Goal: Task Accomplishment & Management: Complete application form

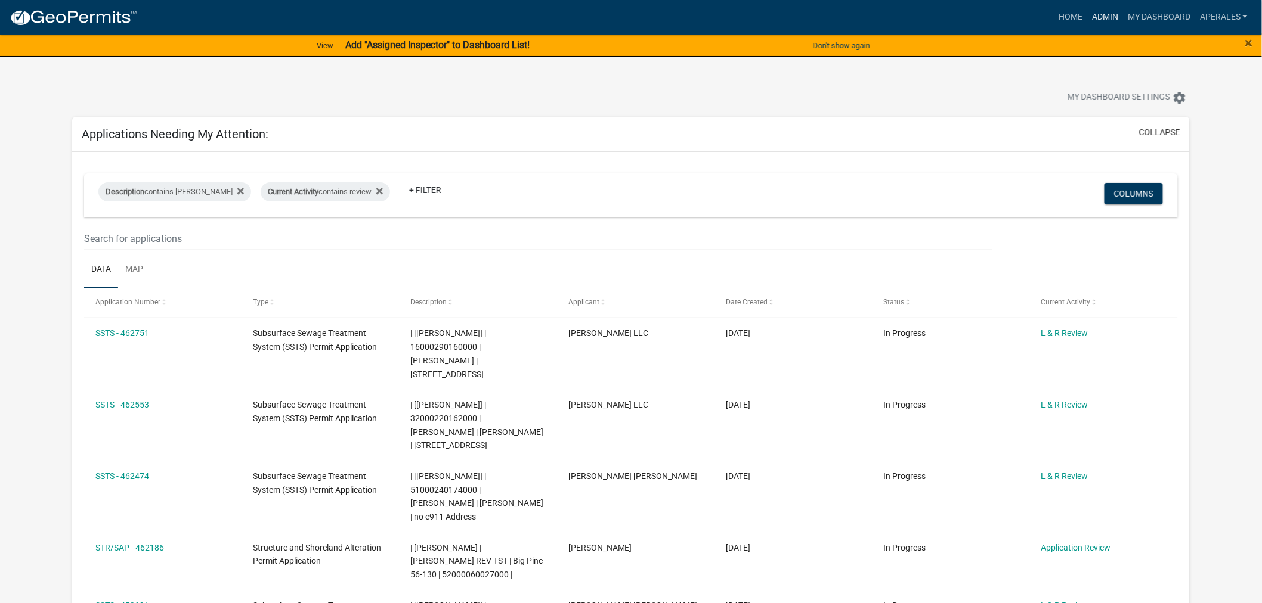
click at [1092, 15] on link "Admin" at bounding box center [1105, 17] width 36 height 23
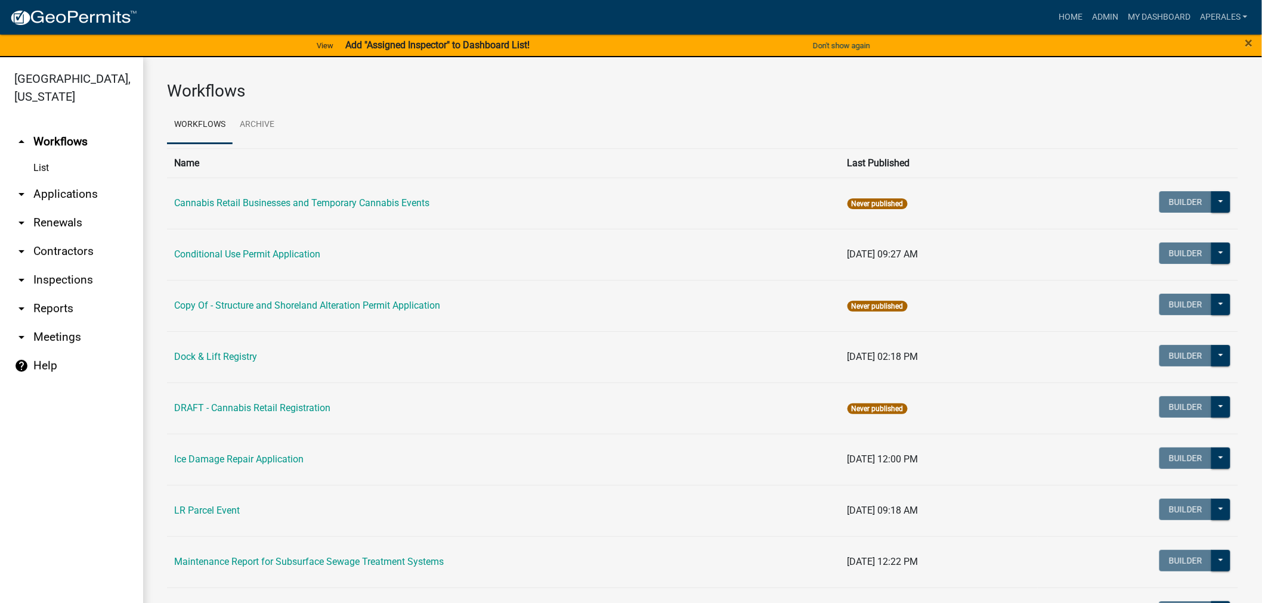
click at [47, 194] on link "arrow_drop_down Applications" at bounding box center [71, 194] width 143 height 29
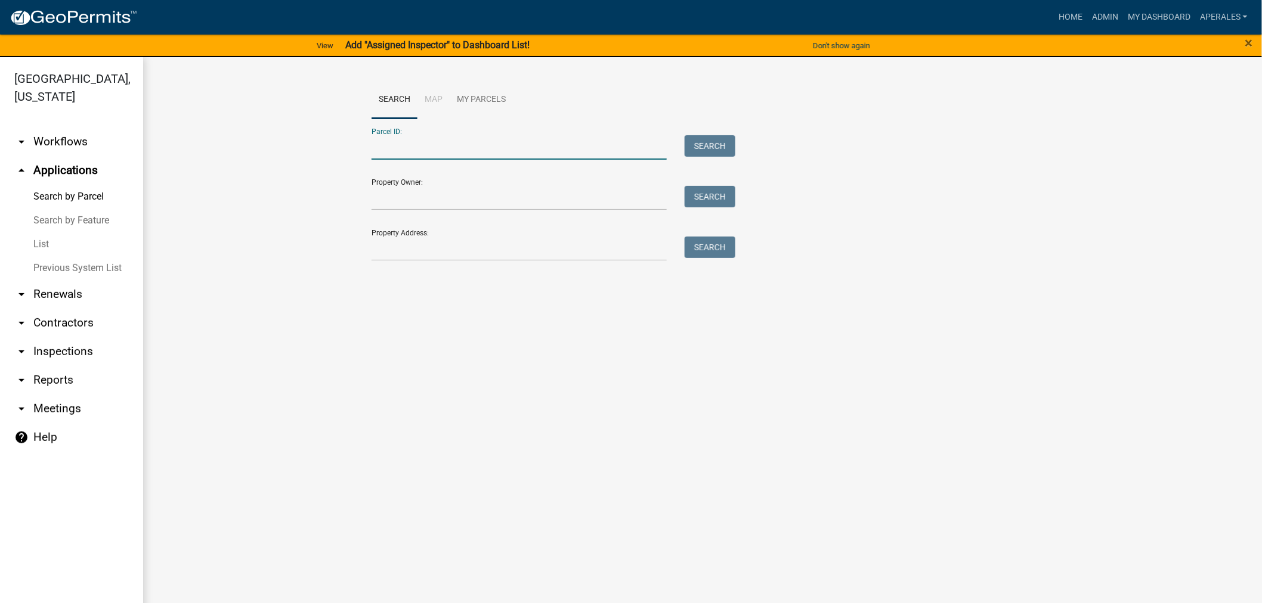
drag, startPoint x: 547, startPoint y: 153, endPoint x: 549, endPoint y: 139, distance: 13.8
click at [547, 153] on input "Parcel ID:" at bounding box center [518, 147] width 295 height 24
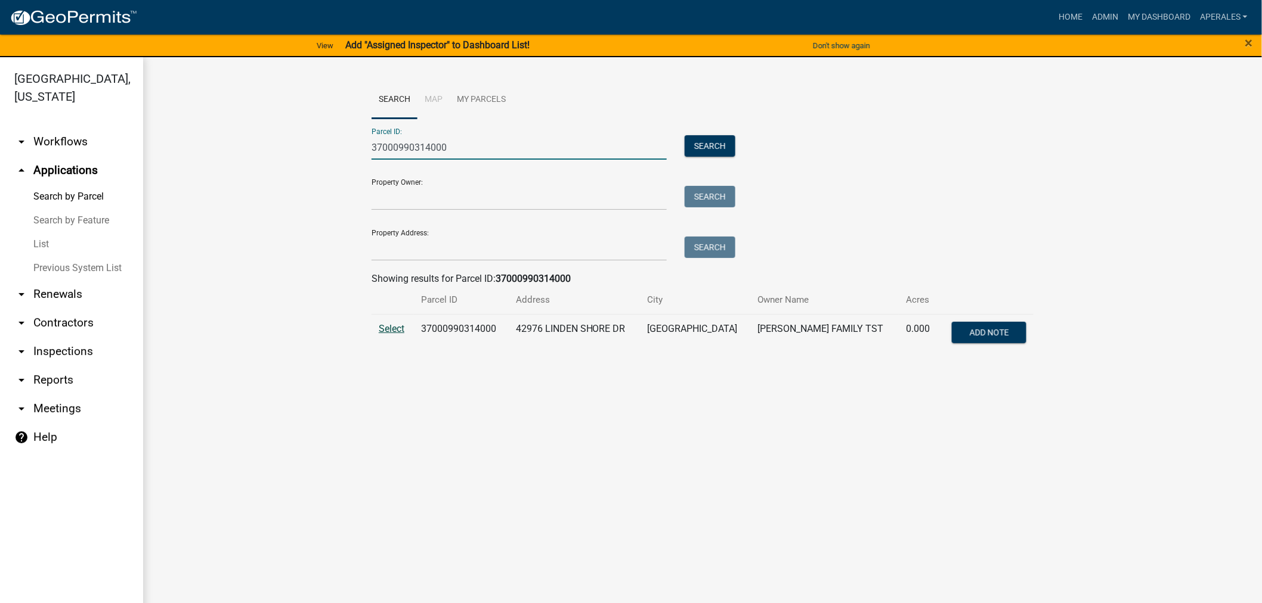
type input "37000990314000"
click at [394, 330] on span "Select" at bounding box center [392, 328] width 26 height 11
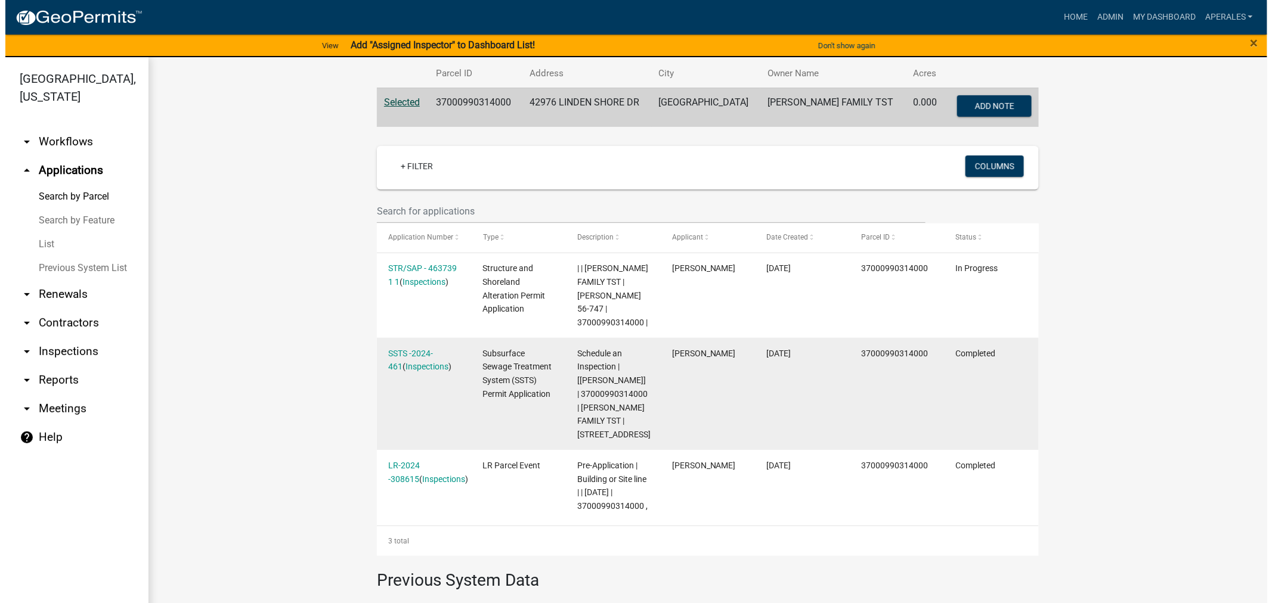
scroll to position [265, 0]
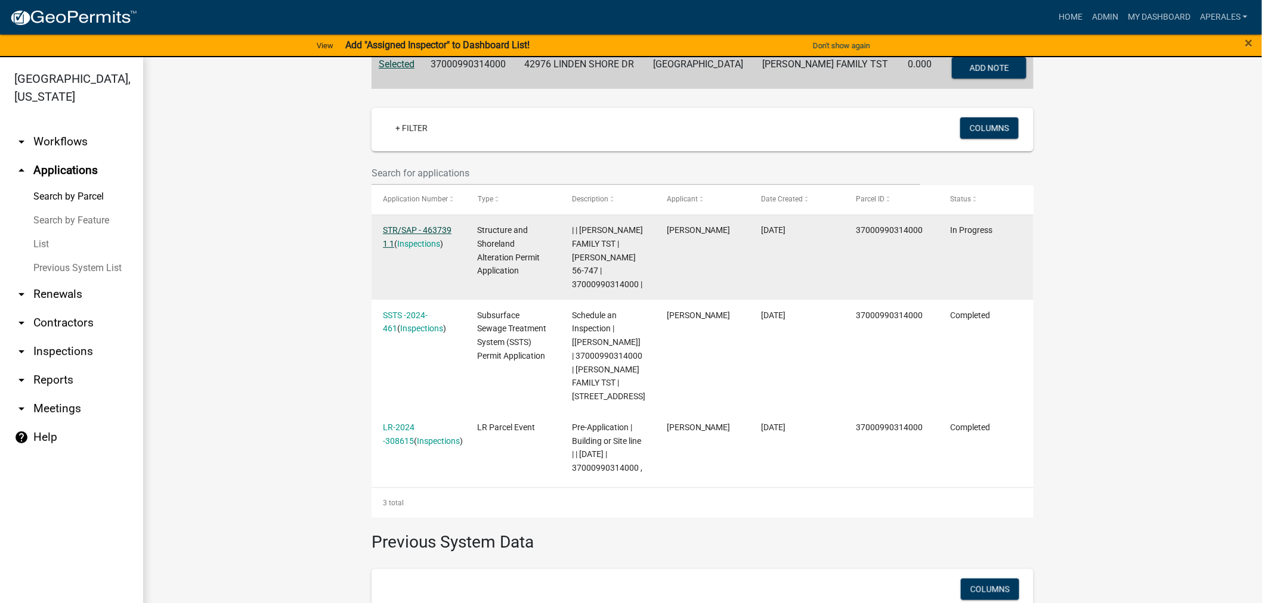
click at [422, 225] on link "STR/SAP - 463739 1 1" at bounding box center [417, 236] width 69 height 23
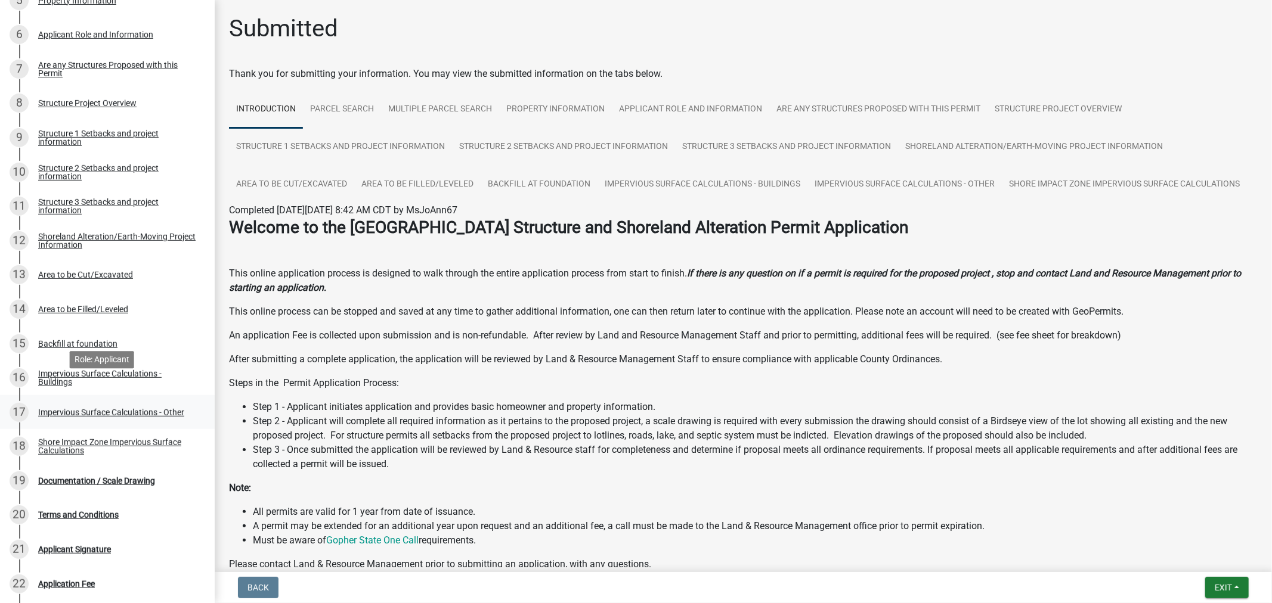
scroll to position [397, 0]
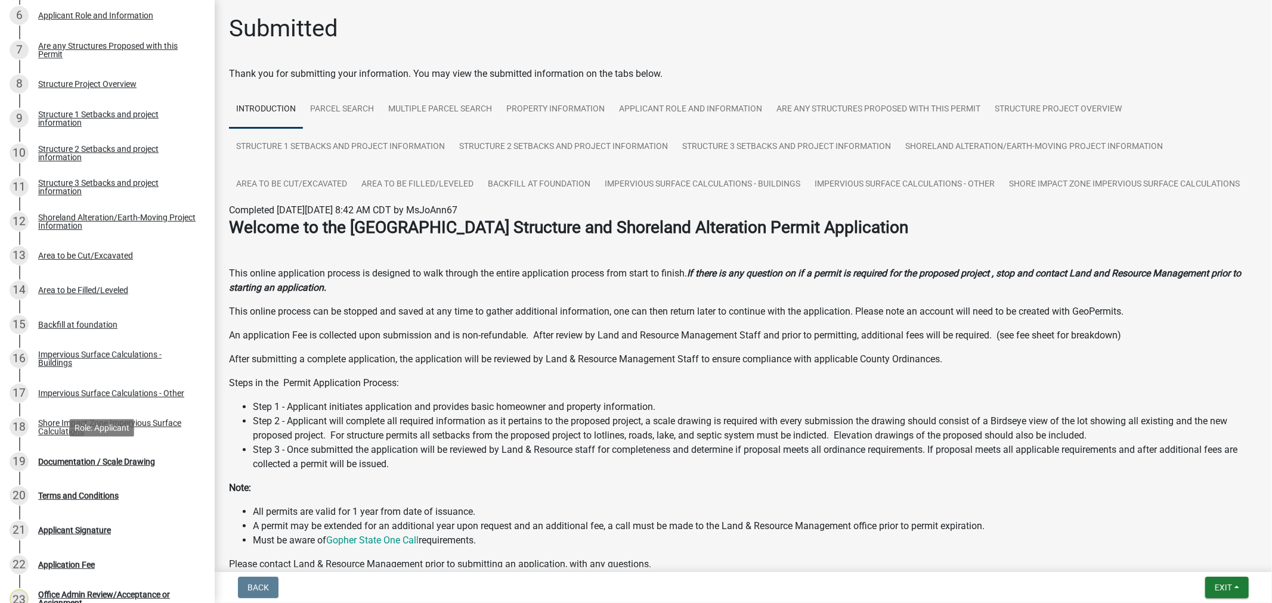
click at [100, 455] on div "19 Documentation / Scale Drawing" at bounding box center [103, 462] width 186 height 19
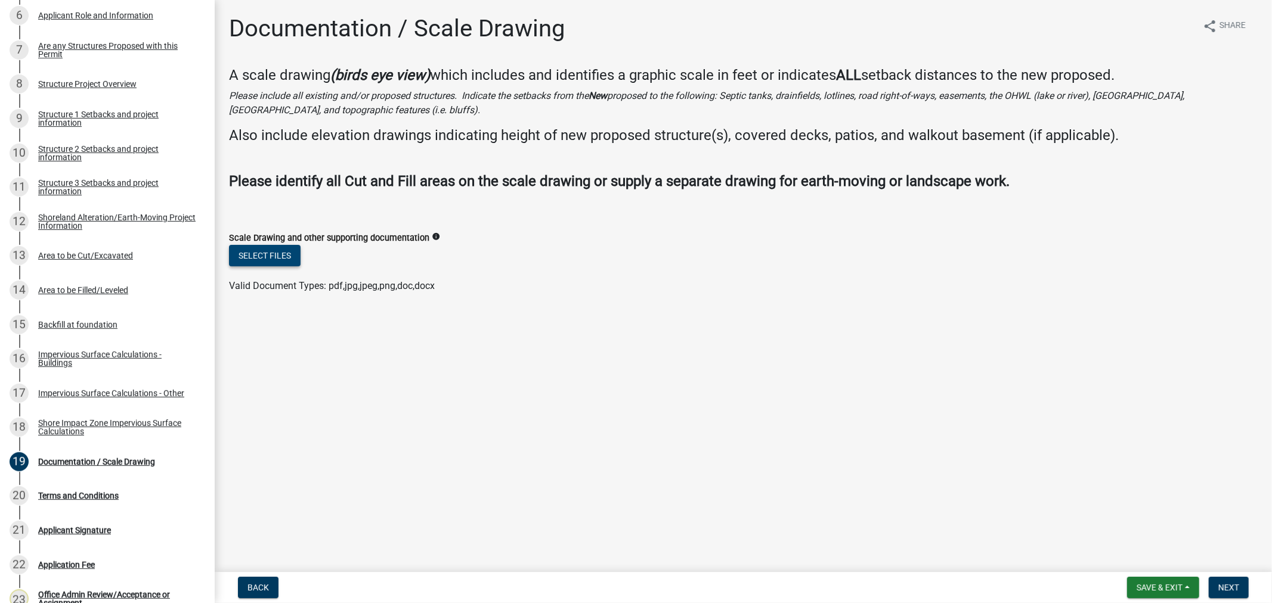
click at [279, 249] on button "Select files" at bounding box center [265, 255] width 72 height 21
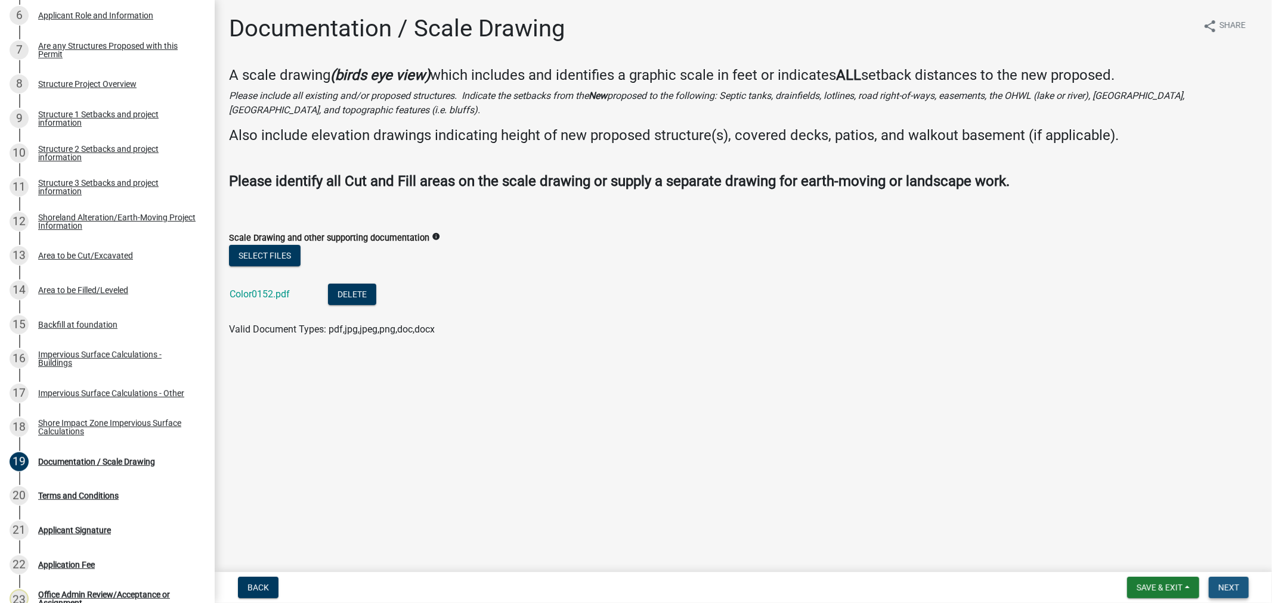
click at [1234, 581] on button "Next" at bounding box center [1229, 587] width 40 height 21
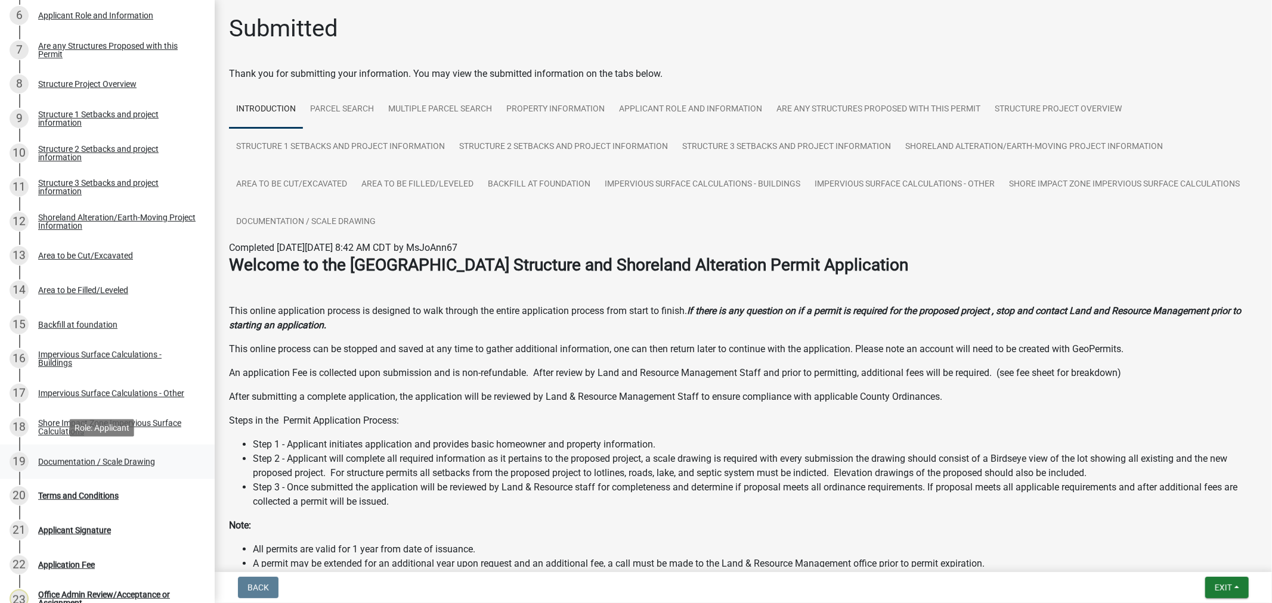
click at [76, 458] on div "Documentation / Scale Drawing" at bounding box center [96, 462] width 117 height 8
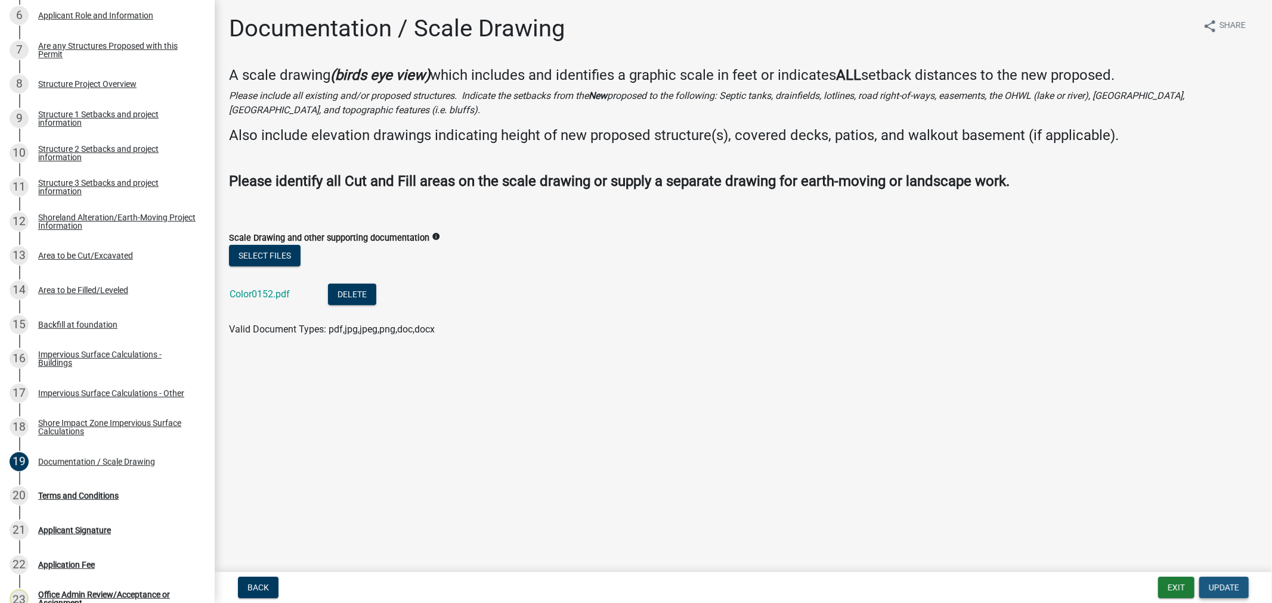
click at [1217, 583] on span "Update" at bounding box center [1224, 588] width 30 height 10
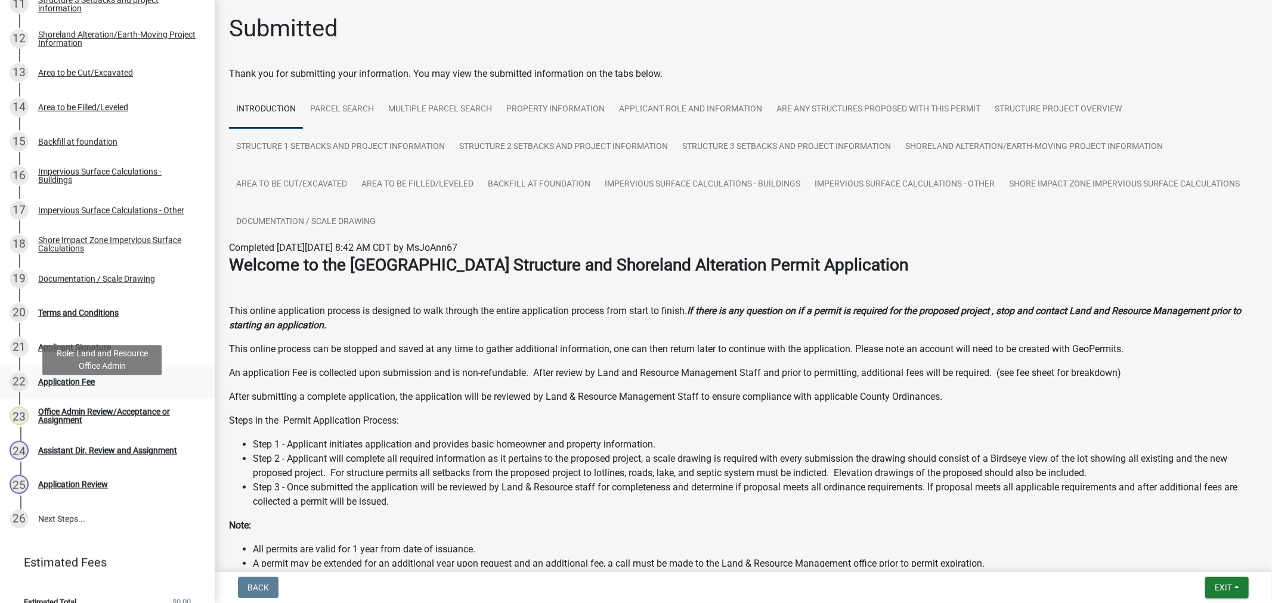
scroll to position [597, 0]
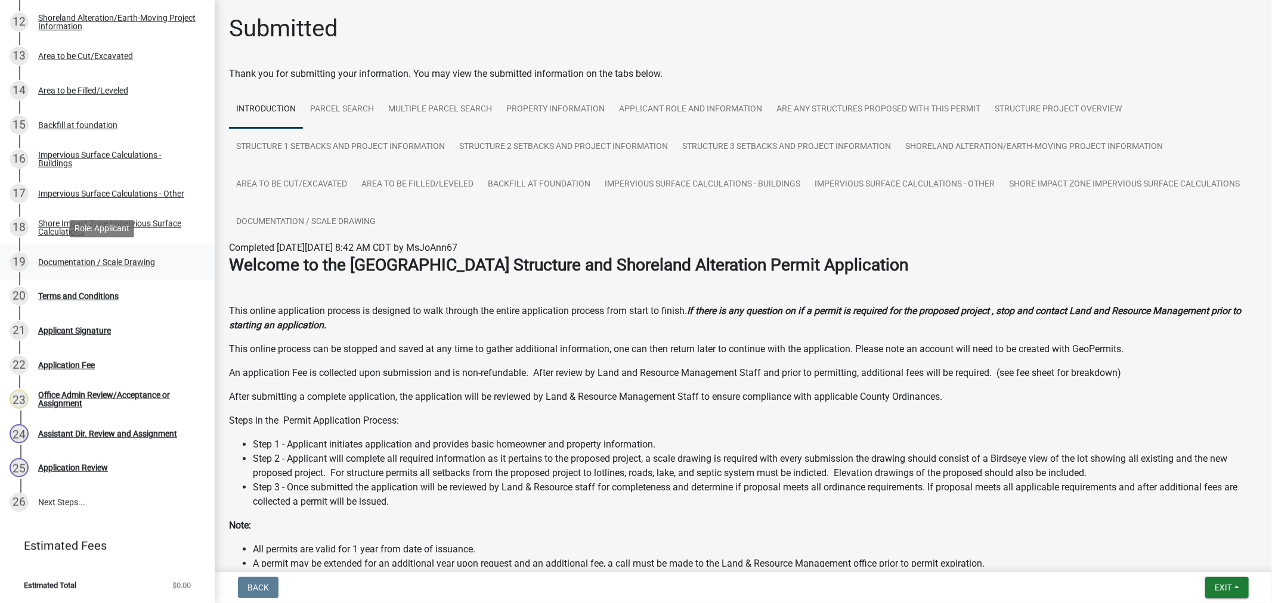
click at [79, 254] on div "19 Documentation / Scale Drawing" at bounding box center [103, 262] width 186 height 19
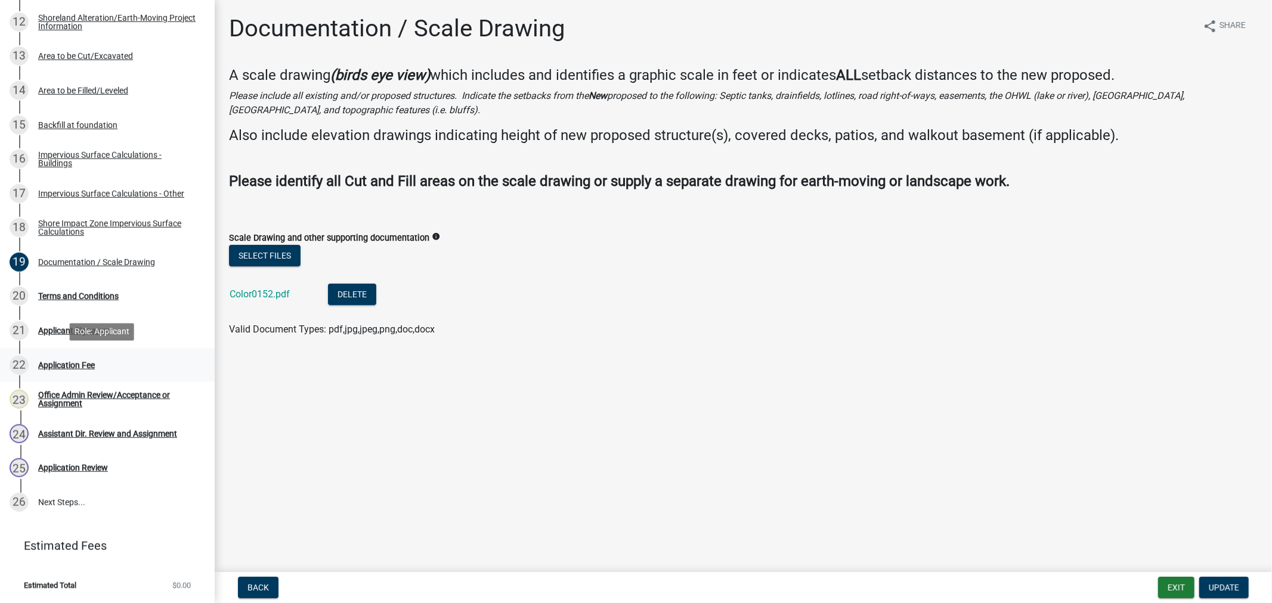
click at [73, 356] on div "22 Application Fee" at bounding box center [103, 365] width 186 height 19
click at [81, 365] on div "Application Fee" at bounding box center [66, 365] width 57 height 8
click at [1215, 597] on button "Update" at bounding box center [1223, 587] width 49 height 21
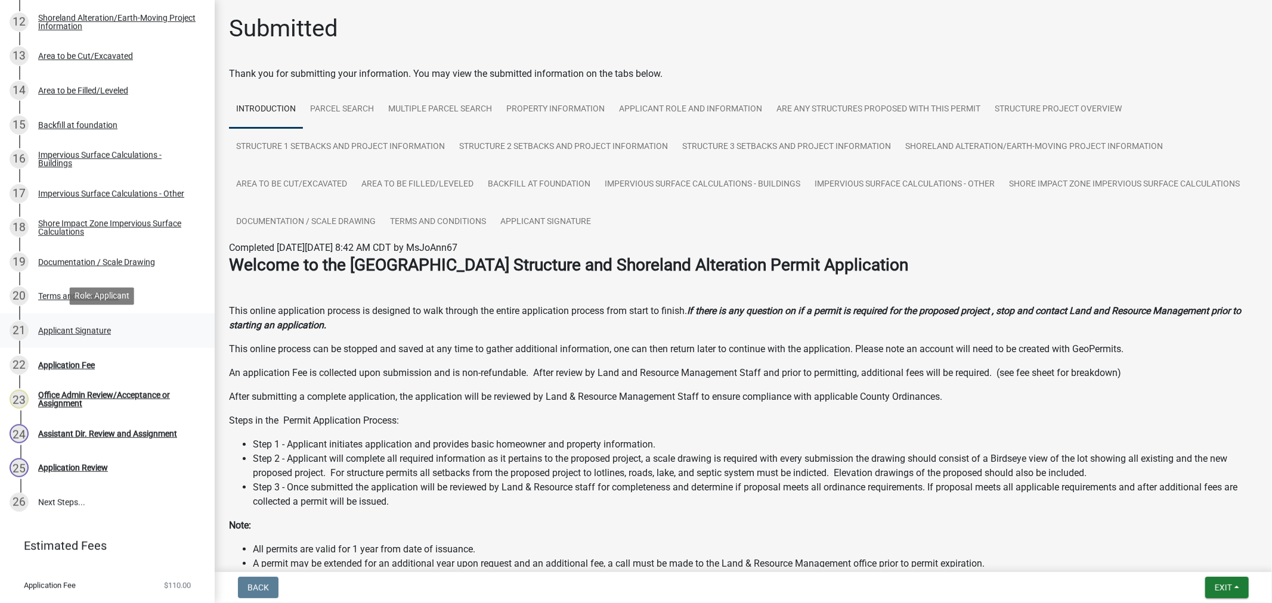
scroll to position [624, 0]
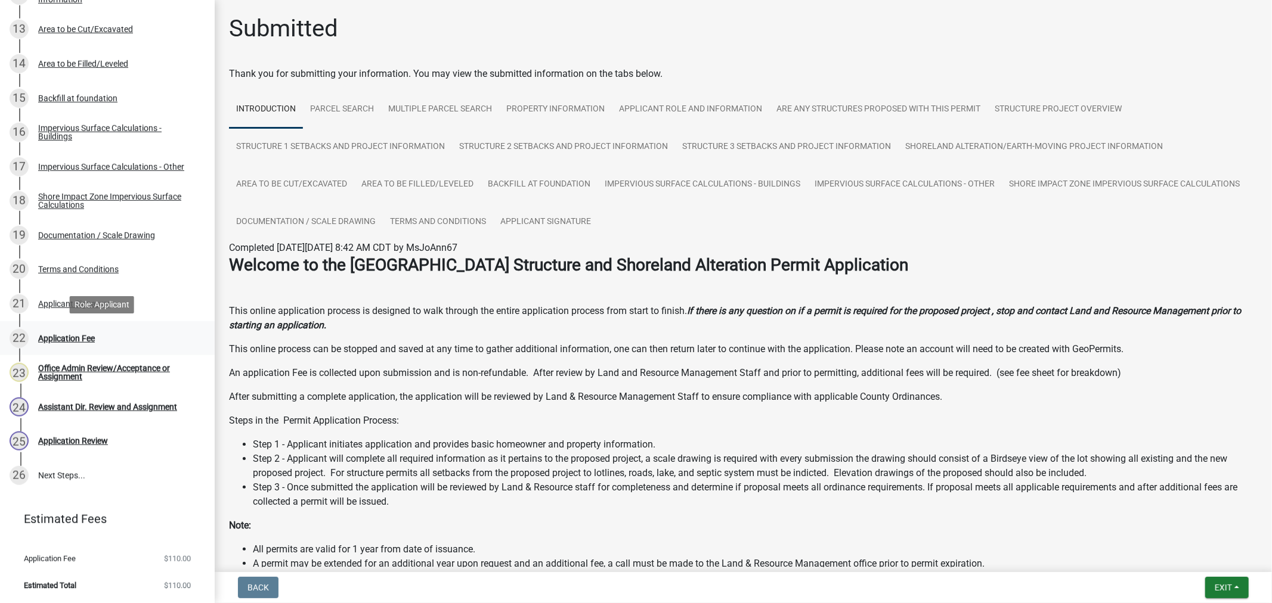
click at [51, 340] on div "Application Fee" at bounding box center [66, 338] width 57 height 8
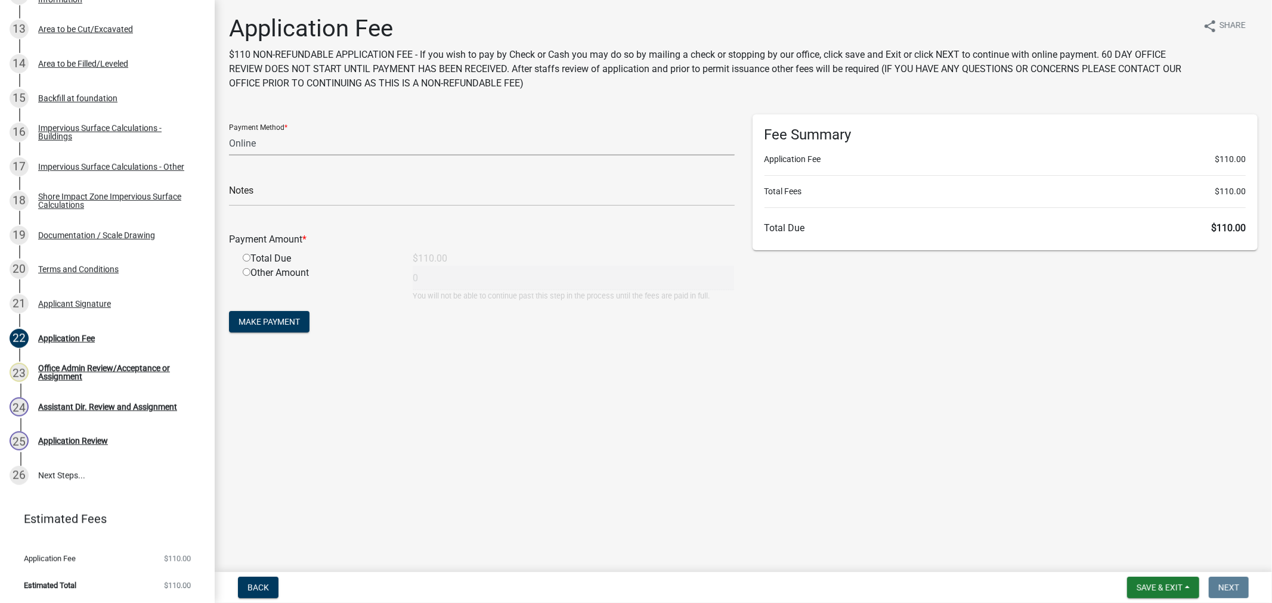
click at [255, 152] on select "Credit Card POS Check Cash Online" at bounding box center [482, 143] width 506 height 24
select select "1: 0"
click at [229, 131] on select "Credit Card POS Check Cash Online" at bounding box center [482, 143] width 506 height 24
click at [248, 261] on input "radio" at bounding box center [247, 258] width 8 height 8
radio input "true"
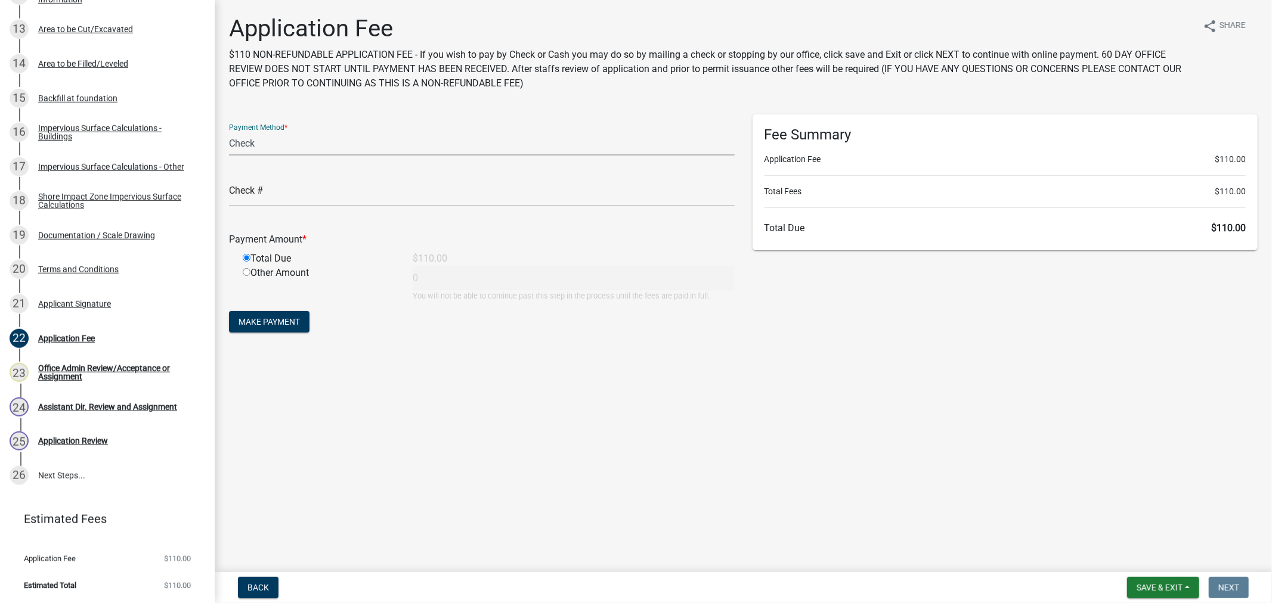
type input "110"
click at [284, 189] on input "text" at bounding box center [482, 194] width 506 height 24
type input "230"
click at [268, 322] on span "Make Payment" at bounding box center [268, 322] width 61 height 10
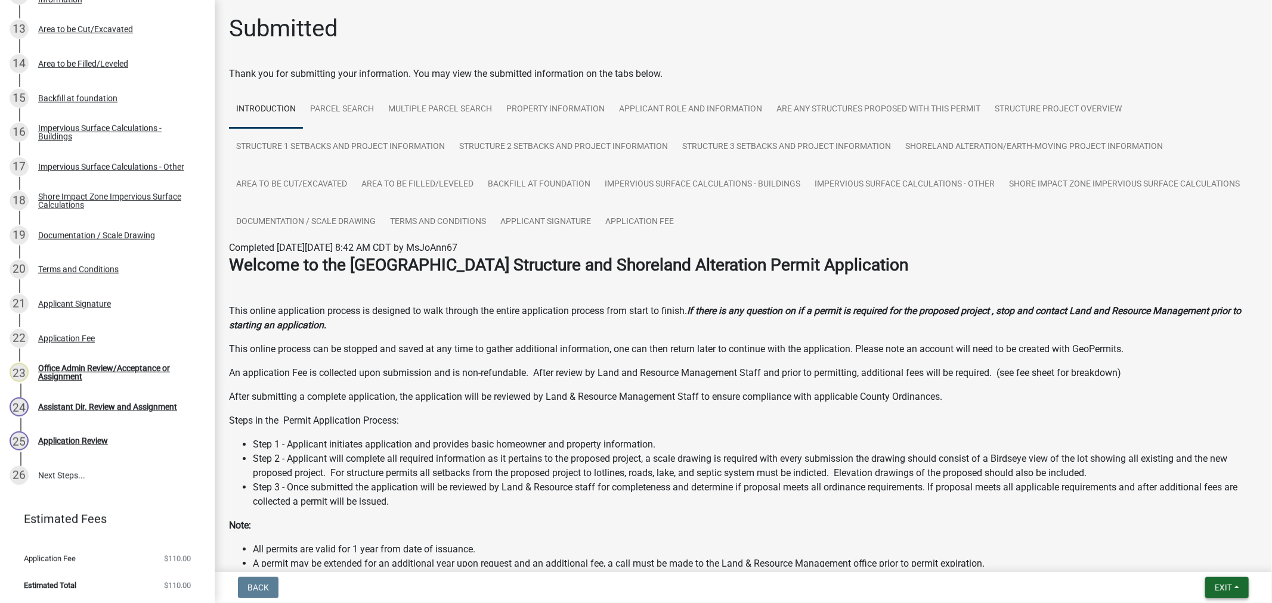
click at [1225, 592] on button "Exit" at bounding box center [1227, 587] width 44 height 21
click at [1206, 559] on button "Save & Exit" at bounding box center [1200, 557] width 95 height 29
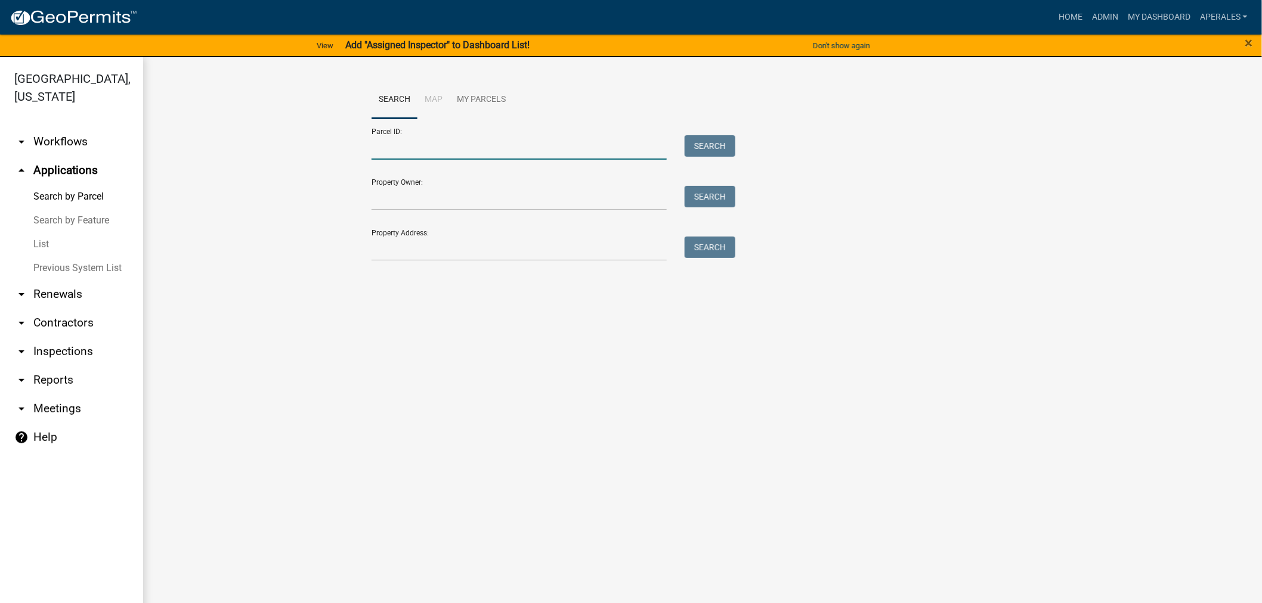
click at [497, 145] on input "Parcel ID:" at bounding box center [518, 147] width 295 height 24
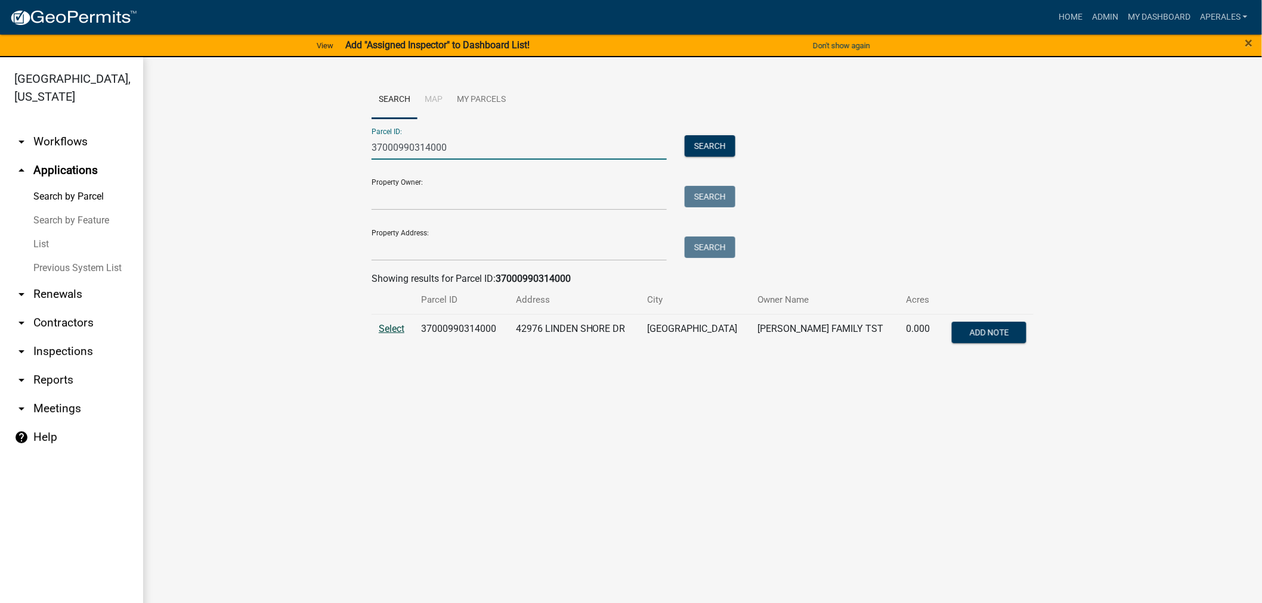
type input "37000990314000"
click at [382, 333] on span "Select" at bounding box center [392, 328] width 26 height 11
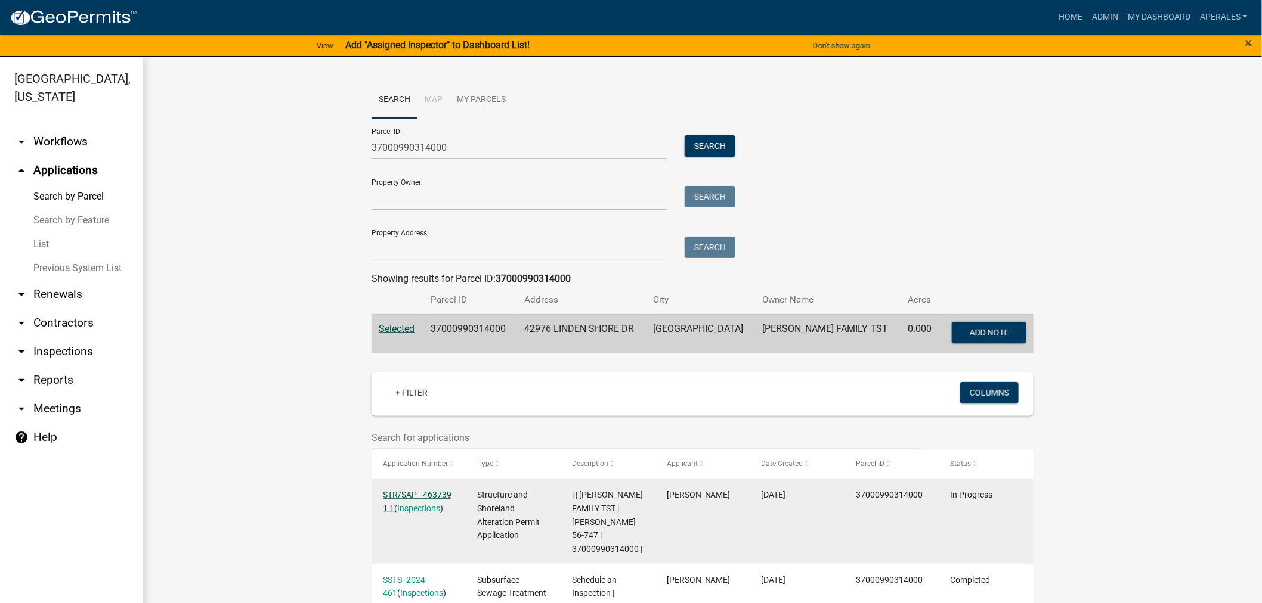
click at [419, 497] on link "STR/SAP - 463739 1 1" at bounding box center [417, 501] width 69 height 23
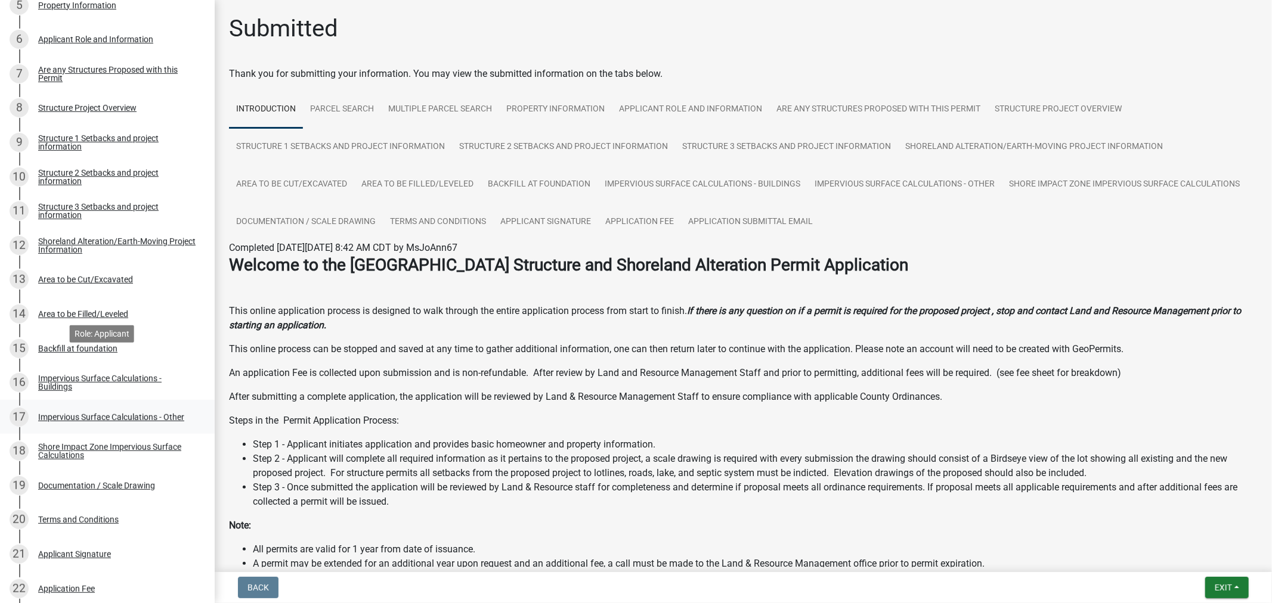
scroll to position [648, 0]
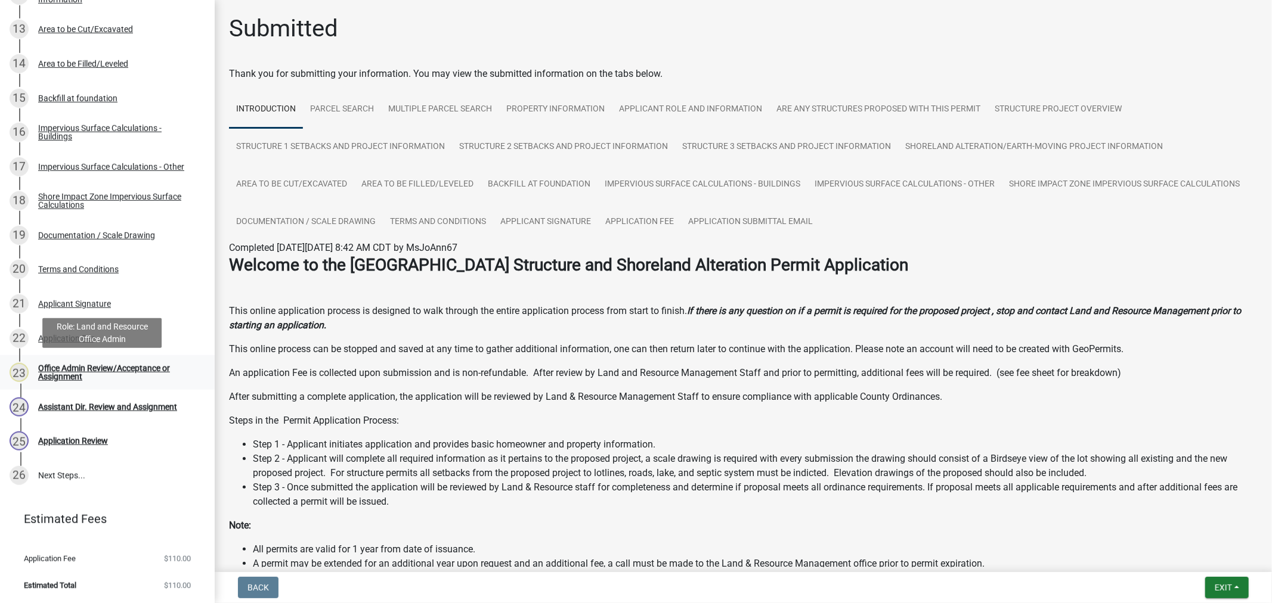
click at [61, 368] on div "Office Admin Review/Acceptance or Assignment" at bounding box center [116, 372] width 157 height 17
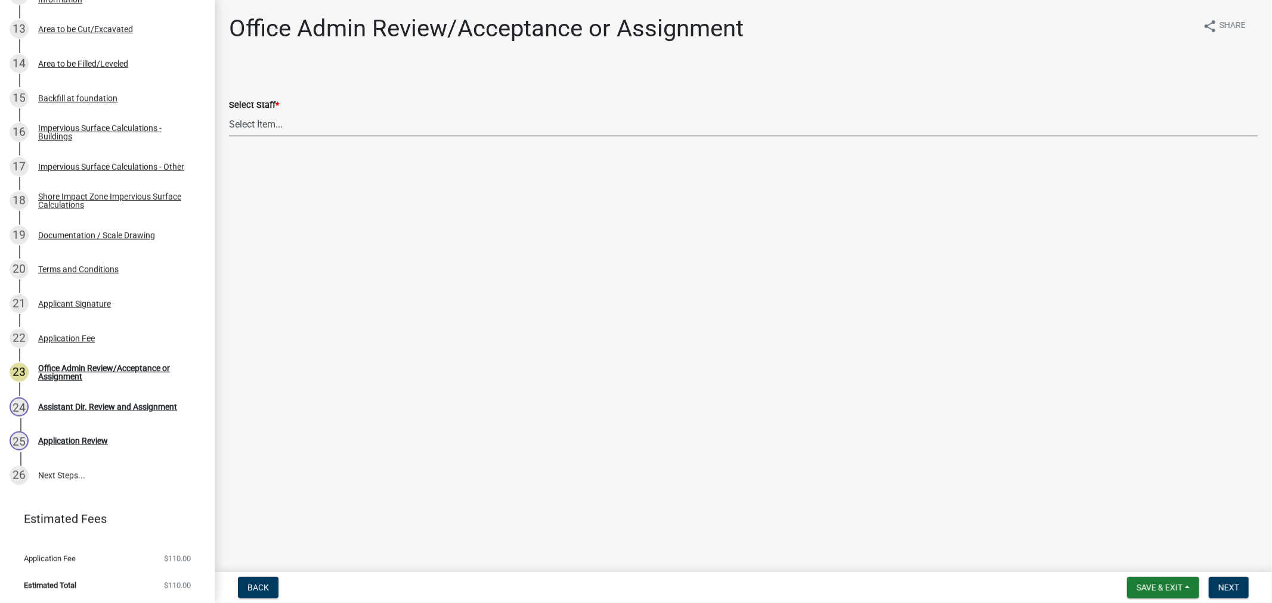
click at [365, 124] on select "Select Item... [PERSON_NAME] ([EMAIL_ADDRESS][DOMAIN_NAME]) [PERSON_NAME] ([EMA…" at bounding box center [743, 124] width 1029 height 24
click at [229, 112] on select "Select Item... [PERSON_NAME] ([EMAIL_ADDRESS][DOMAIN_NAME]) [PERSON_NAME] ([EMA…" at bounding box center [743, 124] width 1029 height 24
select select "fc504d62-a492-4196-a78d-ce00230c60b4"
click at [1231, 588] on span "Next" at bounding box center [1228, 588] width 21 height 10
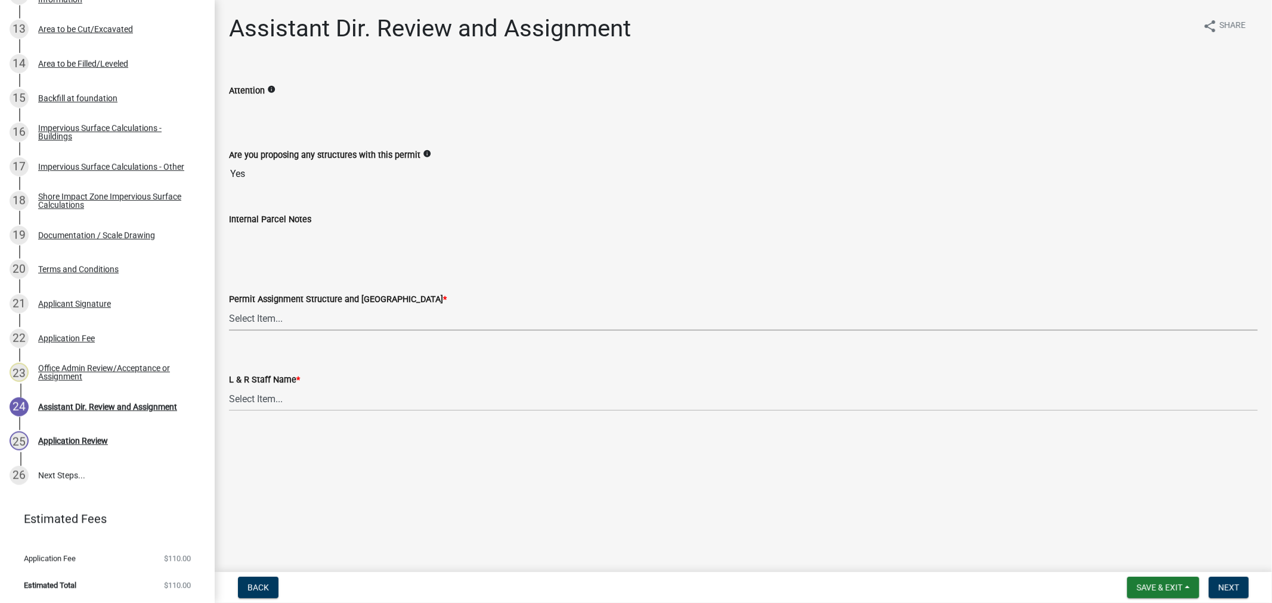
click at [240, 320] on select "Select Item... [PERSON_NAME] ([EMAIL_ADDRESS][DOMAIN_NAME]) [PERSON_NAME] ([EMA…" at bounding box center [743, 318] width 1029 height 24
click at [229, 306] on select "Select Item... [PERSON_NAME] ([EMAIL_ADDRESS][DOMAIN_NAME]) [PERSON_NAME] ([EMA…" at bounding box center [743, 318] width 1029 height 24
select select "fc504d62-a492-4196-a78d-ce00230c60b4"
click at [277, 401] on select "Select Item... [PERSON_NAME] [PERSON_NAME] [PERSON_NAME] [PERSON_NAME] [PERSON_…" at bounding box center [743, 399] width 1029 height 24
click at [229, 387] on select "Select Item... [PERSON_NAME] [PERSON_NAME] [PERSON_NAME] [PERSON_NAME] [PERSON_…" at bounding box center [743, 399] width 1029 height 24
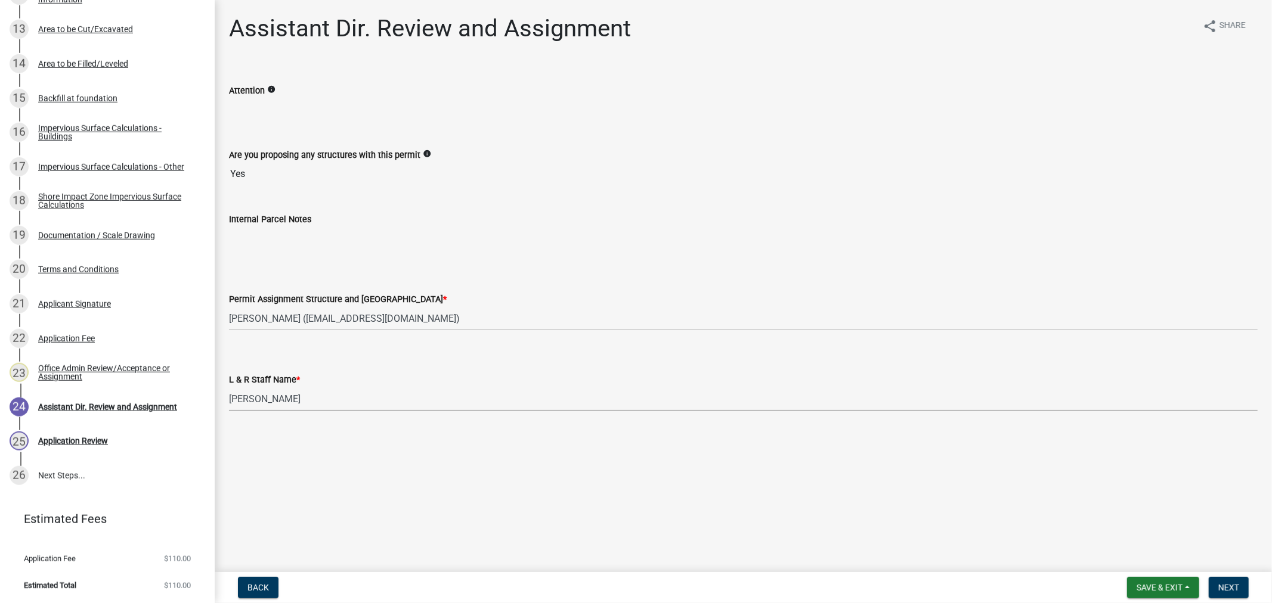
select select "4ffc802c-a91c-4807-8d38-a10afb9862f8"
click at [1229, 587] on span "Next" at bounding box center [1228, 588] width 21 height 10
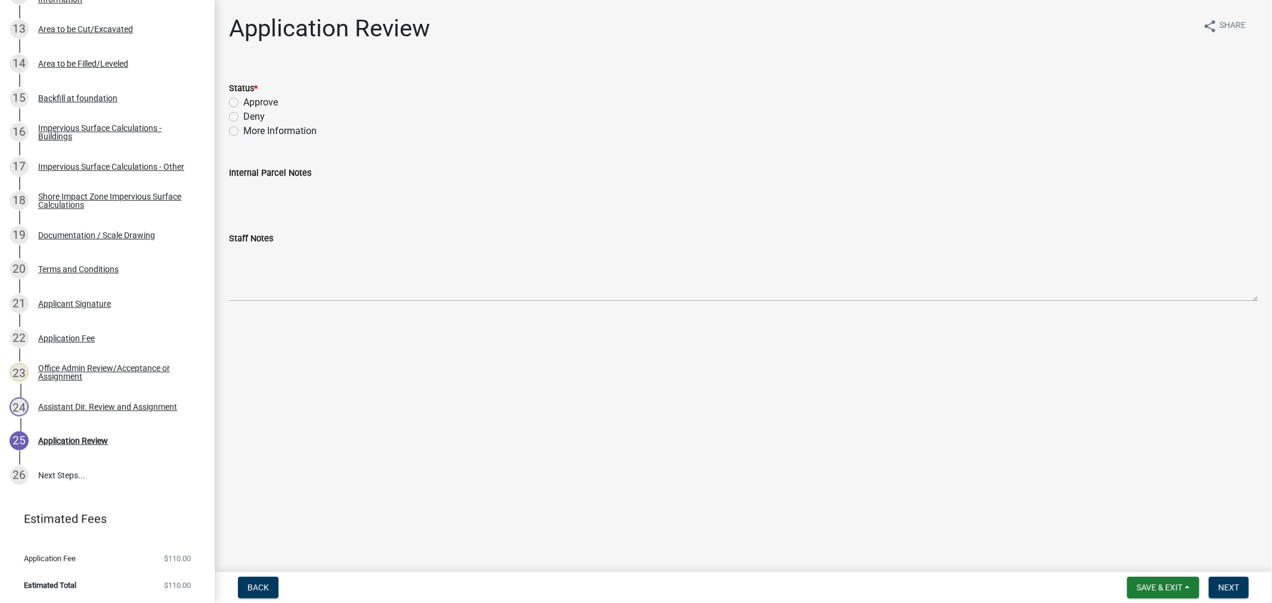
click at [243, 106] on label "Approve" at bounding box center [260, 102] width 35 height 14
click at [243, 103] on input "Approve" at bounding box center [247, 99] width 8 height 8
radio input "true"
click at [1214, 592] on button "Next" at bounding box center [1229, 587] width 40 height 21
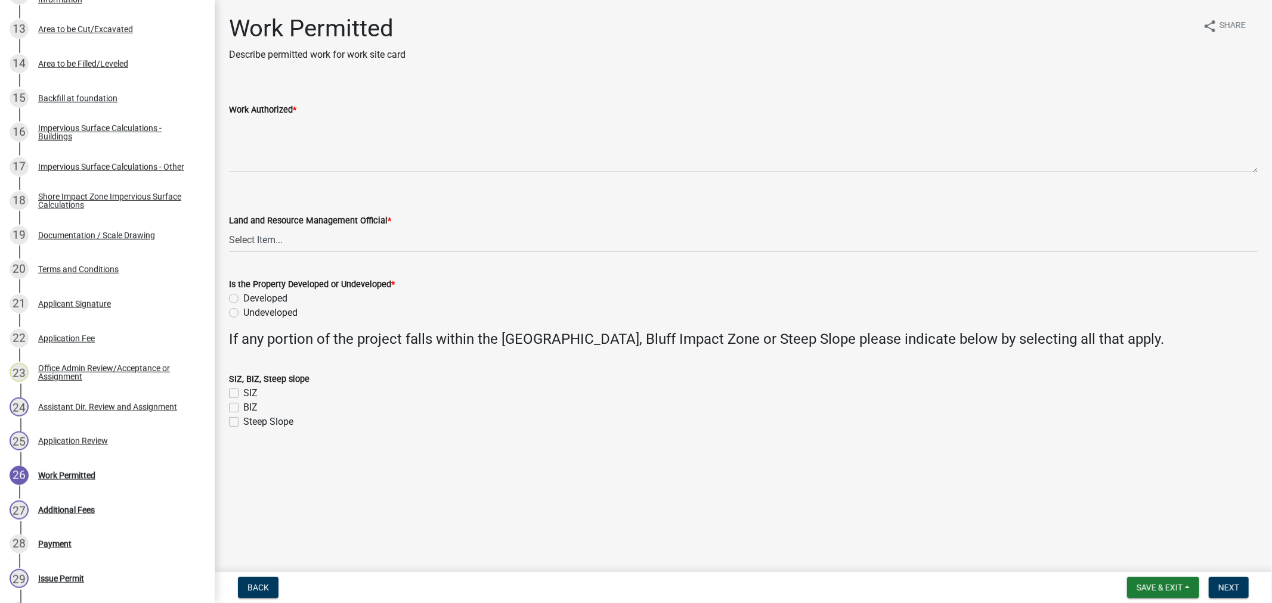
scroll to position [887, 0]
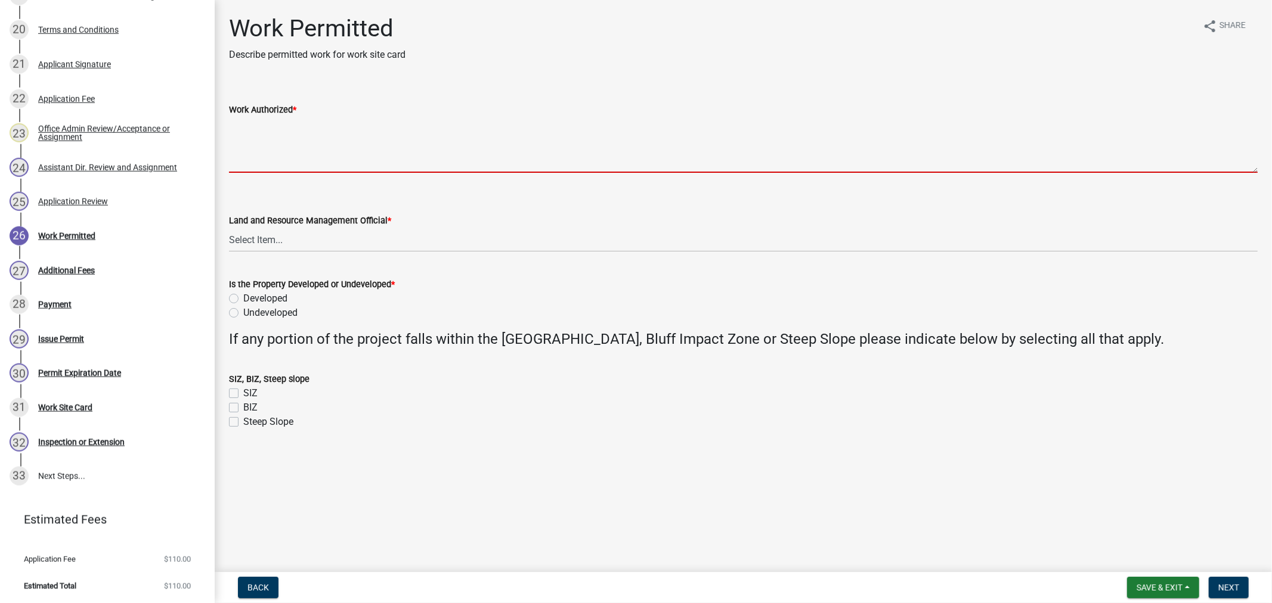
click at [306, 157] on textarea "Work Authorized *" at bounding box center [743, 145] width 1029 height 56
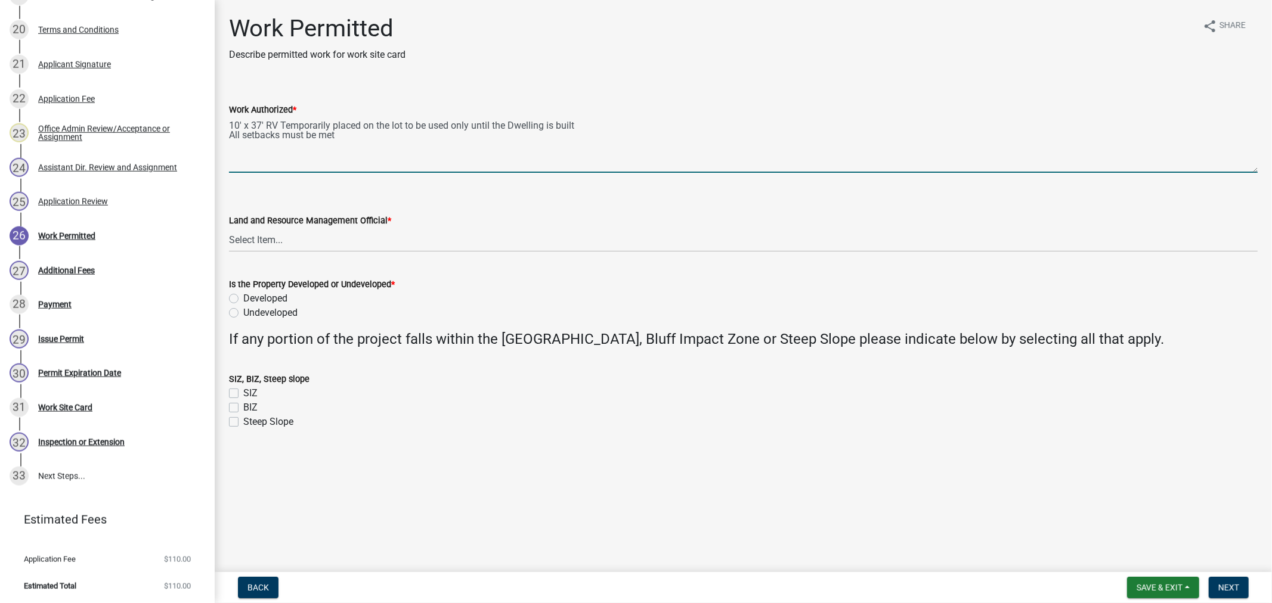
type textarea "10' x 37' RV Temporarily placed on the lot to be used only until the Dwelling i…"
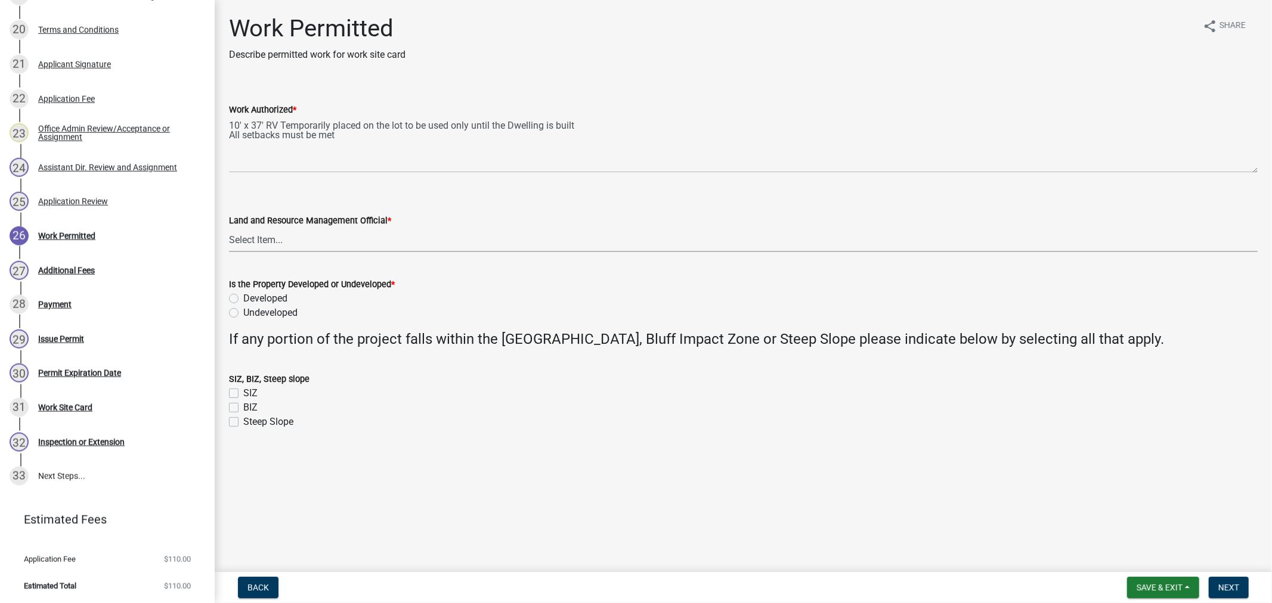
click at [292, 244] on select "Select Item... [PERSON_NAME] [PERSON_NAME] [PERSON_NAME] [PERSON_NAME] [PERSON_…" at bounding box center [743, 240] width 1029 height 24
click at [229, 228] on select "Select Item... [PERSON_NAME] [PERSON_NAME] [PERSON_NAME] [PERSON_NAME] [PERSON_…" at bounding box center [743, 240] width 1029 height 24
select select "4ffc802c-a91c-4807-8d38-a10afb9862f8"
drag, startPoint x: 231, startPoint y: 297, endPoint x: 229, endPoint y: 306, distance: 9.7
click at [229, 306] on div "Is the Property Developed or Undeveloped * Developed Undeveloped" at bounding box center [743, 298] width 1029 height 43
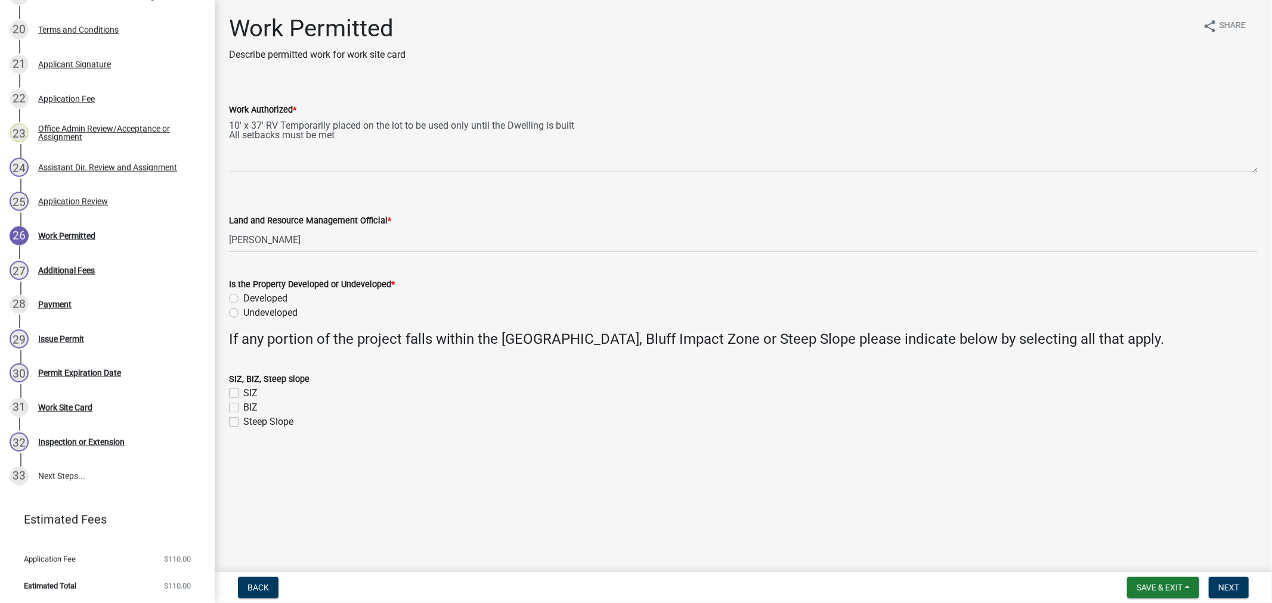
click at [243, 312] on label "Undeveloped" at bounding box center [270, 313] width 54 height 14
click at [243, 312] on input "Undeveloped" at bounding box center [247, 310] width 8 height 8
radio input "true"
click at [1215, 593] on button "Next" at bounding box center [1229, 587] width 40 height 21
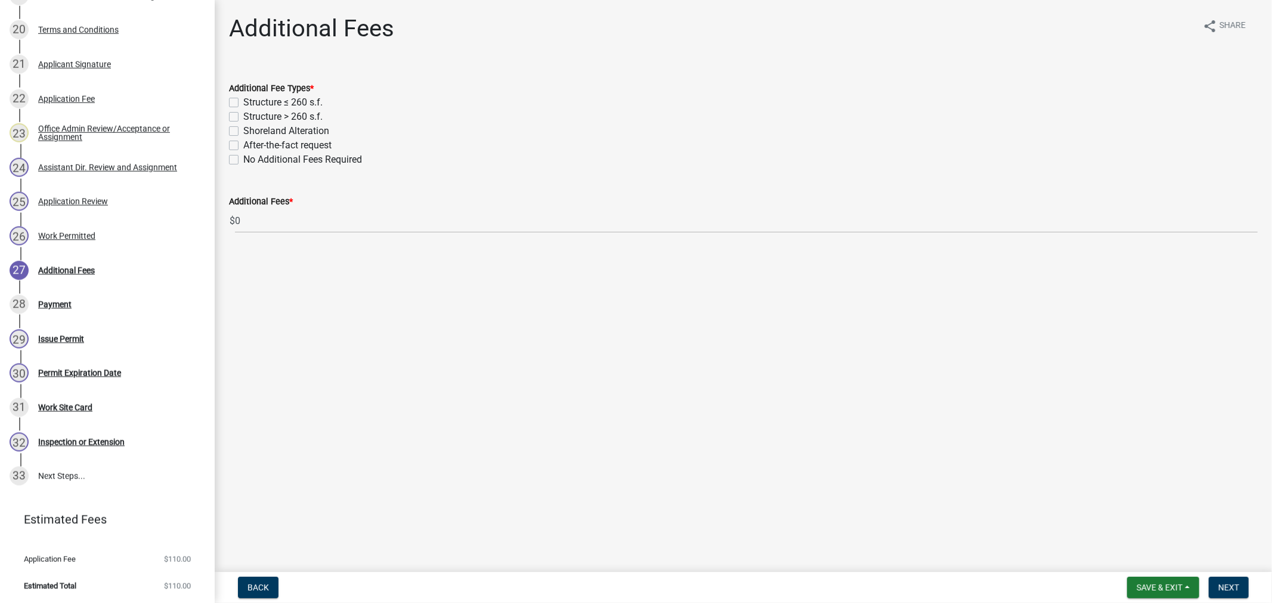
click at [243, 117] on label "Structure > 260 s.f." at bounding box center [282, 117] width 79 height 14
click at [243, 117] on input "Structure > 260 s.f." at bounding box center [247, 114] width 8 height 8
checkbox input "true"
checkbox input "false"
checkbox input "true"
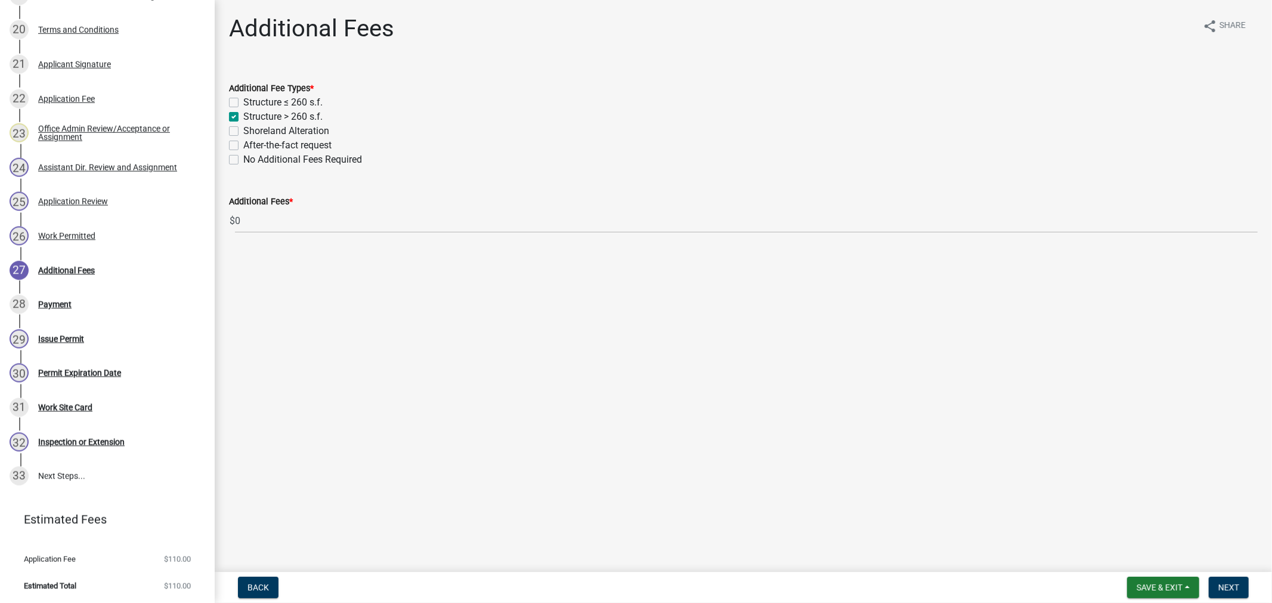
checkbox input "false"
click at [1214, 588] on button "Next" at bounding box center [1229, 587] width 40 height 21
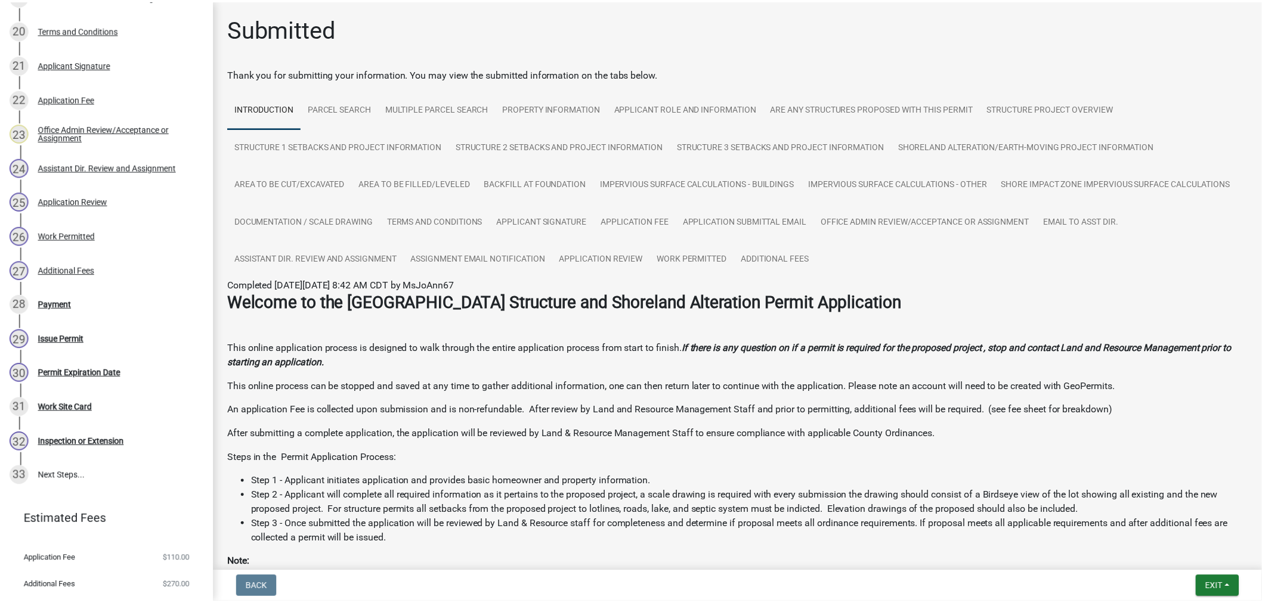
scroll to position [888, 0]
click at [1238, 599] on nav "Back Exit Save Save & Exit" at bounding box center [743, 587] width 1057 height 31
click at [1226, 586] on span "Exit" at bounding box center [1223, 588] width 17 height 10
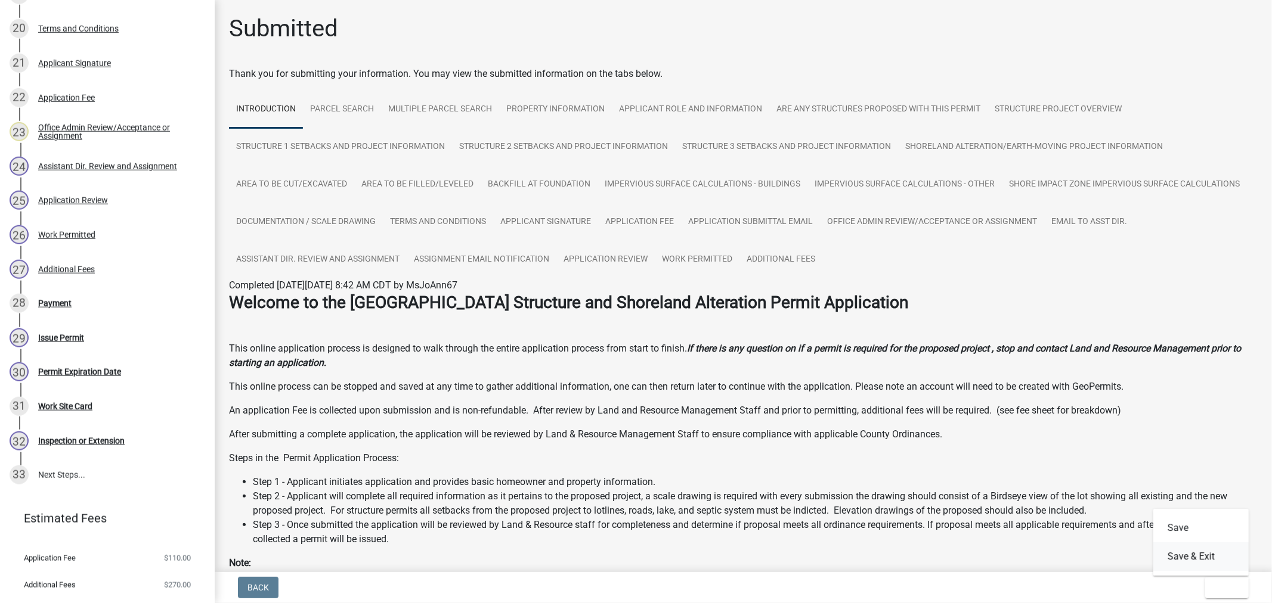
click at [1173, 562] on button "Save & Exit" at bounding box center [1200, 557] width 95 height 29
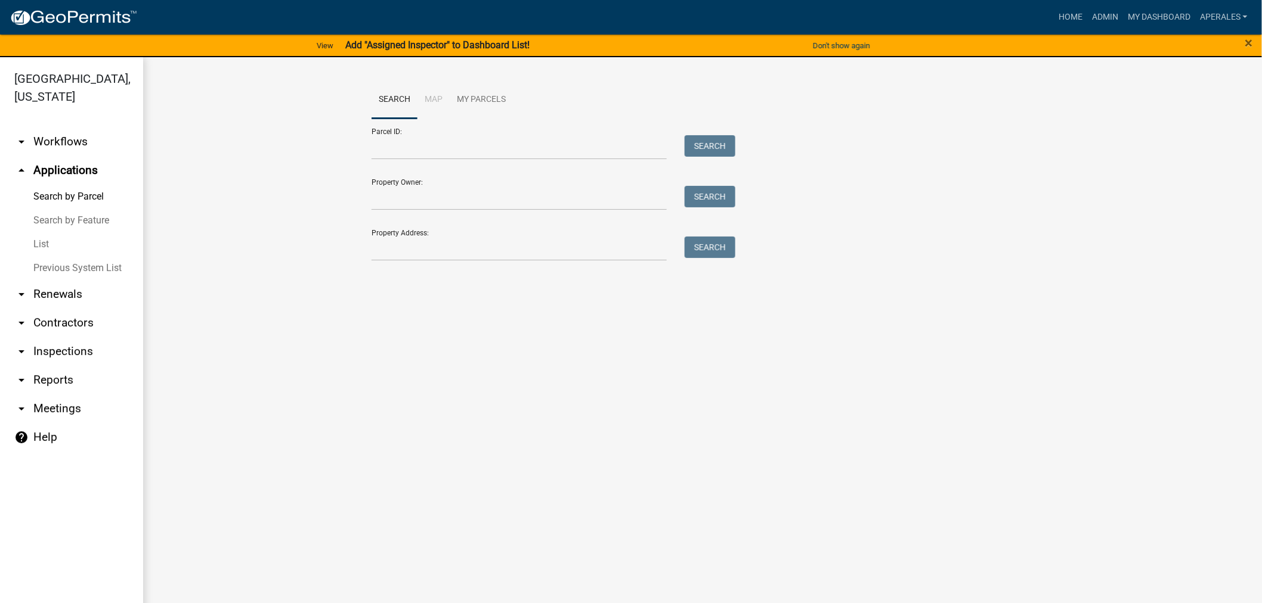
click at [377, 117] on link "Search" at bounding box center [394, 100] width 46 height 38
click at [383, 146] on input "Parcel ID:" at bounding box center [518, 147] width 295 height 24
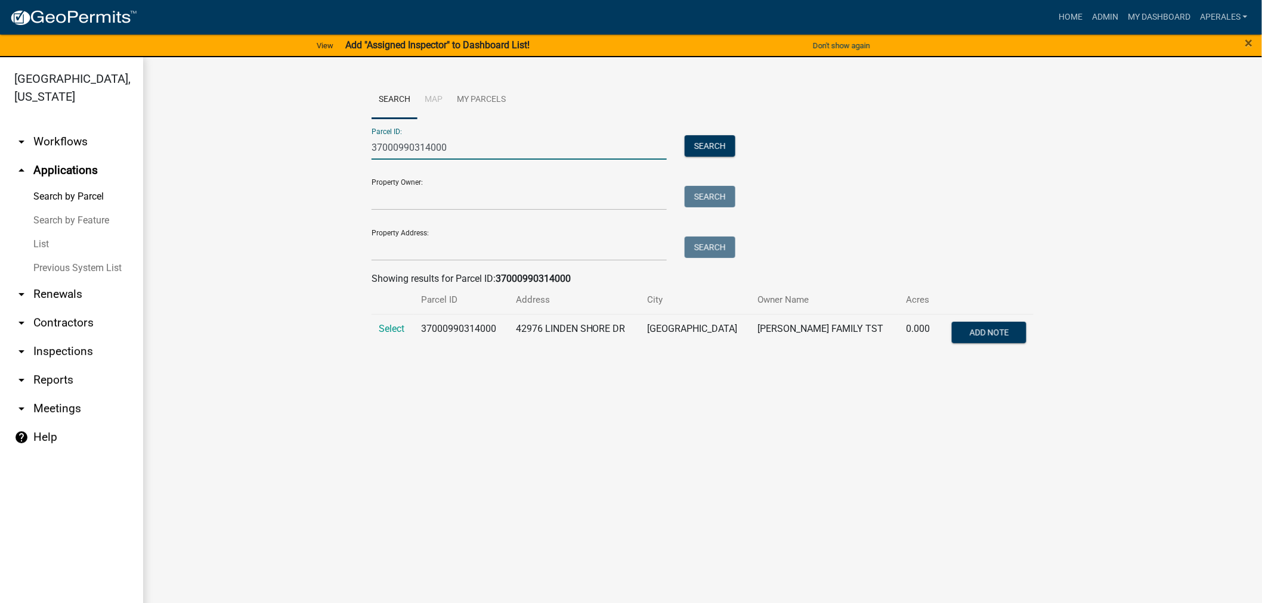
type input "37000990314000"
click at [377, 328] on td "Select" at bounding box center [392, 333] width 42 height 39
click at [389, 333] on span "Select" at bounding box center [392, 328] width 26 height 11
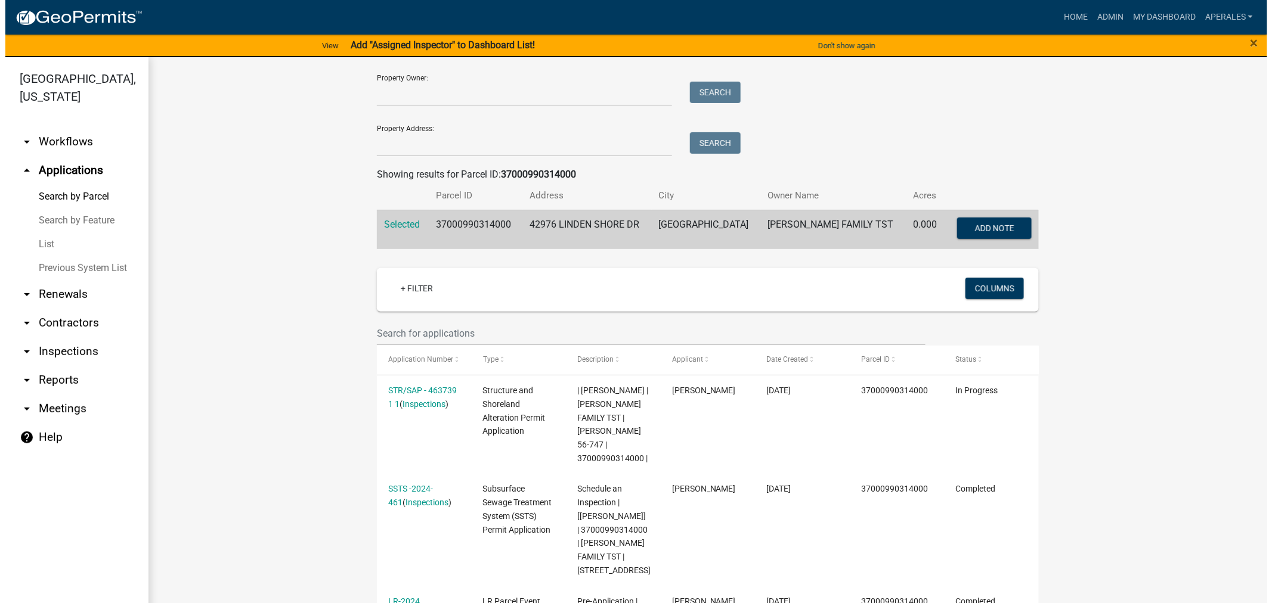
scroll to position [265, 0]
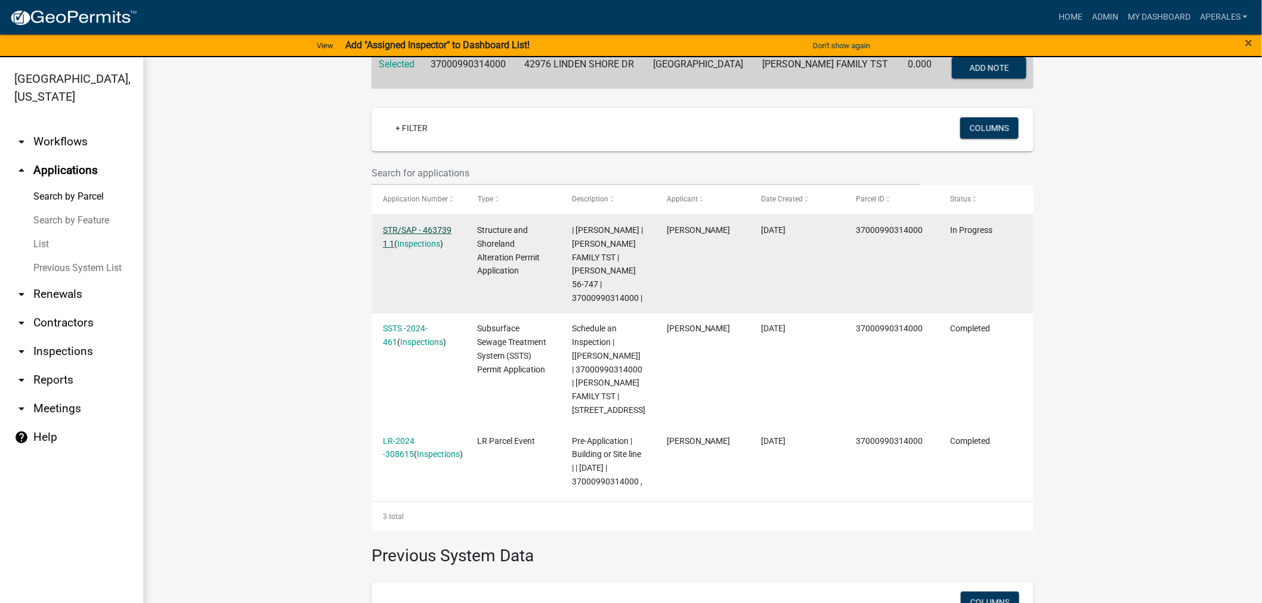
click at [395, 230] on link "STR/SAP - 463739 1 1" at bounding box center [417, 236] width 69 height 23
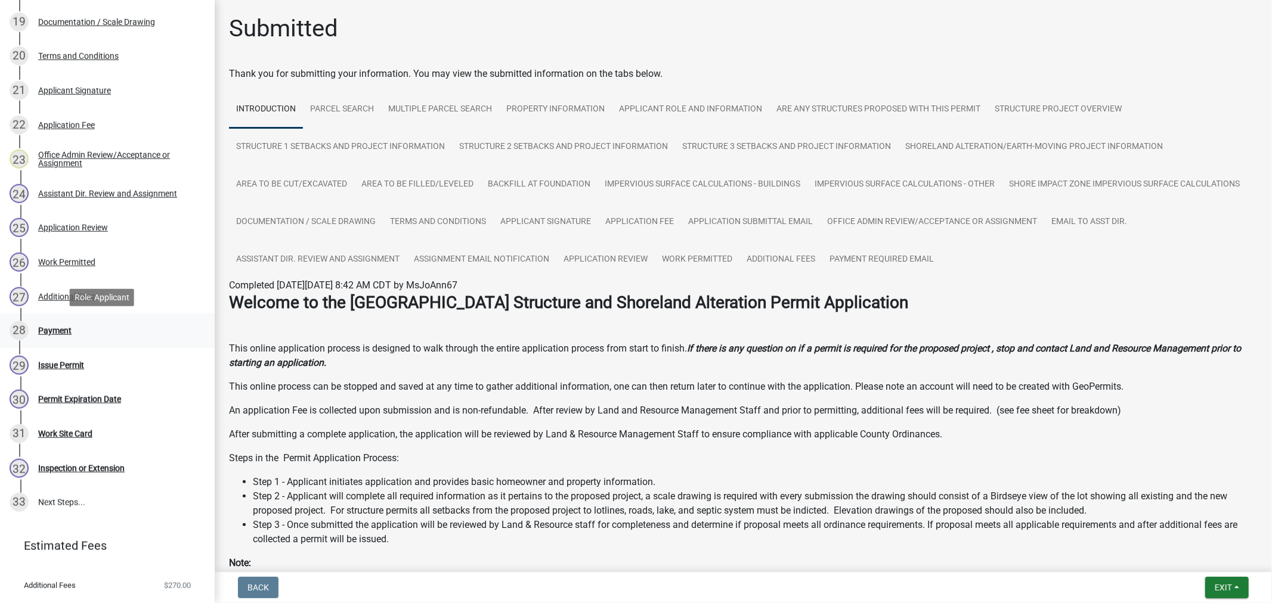
click at [57, 330] on div "Payment" at bounding box center [54, 331] width 33 height 8
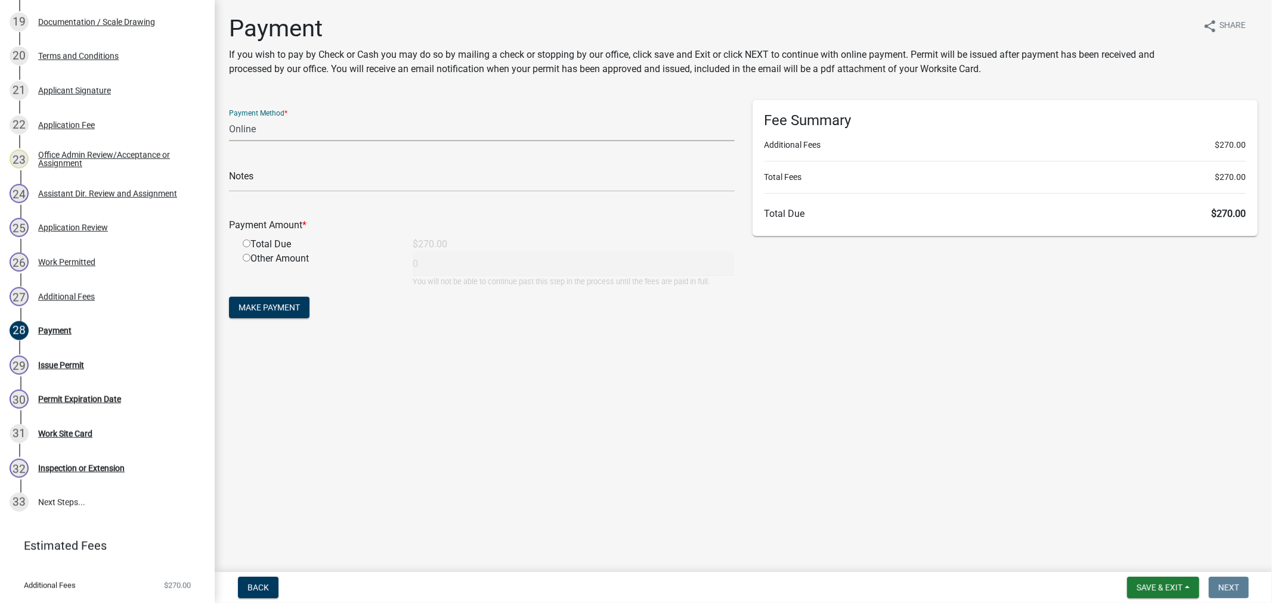
click at [304, 132] on select "Credit Card POS Check Cash Online" at bounding box center [482, 129] width 506 height 24
select select "1: 0"
click at [229, 117] on select "Credit Card POS Check Cash Online" at bounding box center [482, 129] width 506 height 24
click at [310, 181] on input "text" at bounding box center [482, 180] width 506 height 24
type input "230"
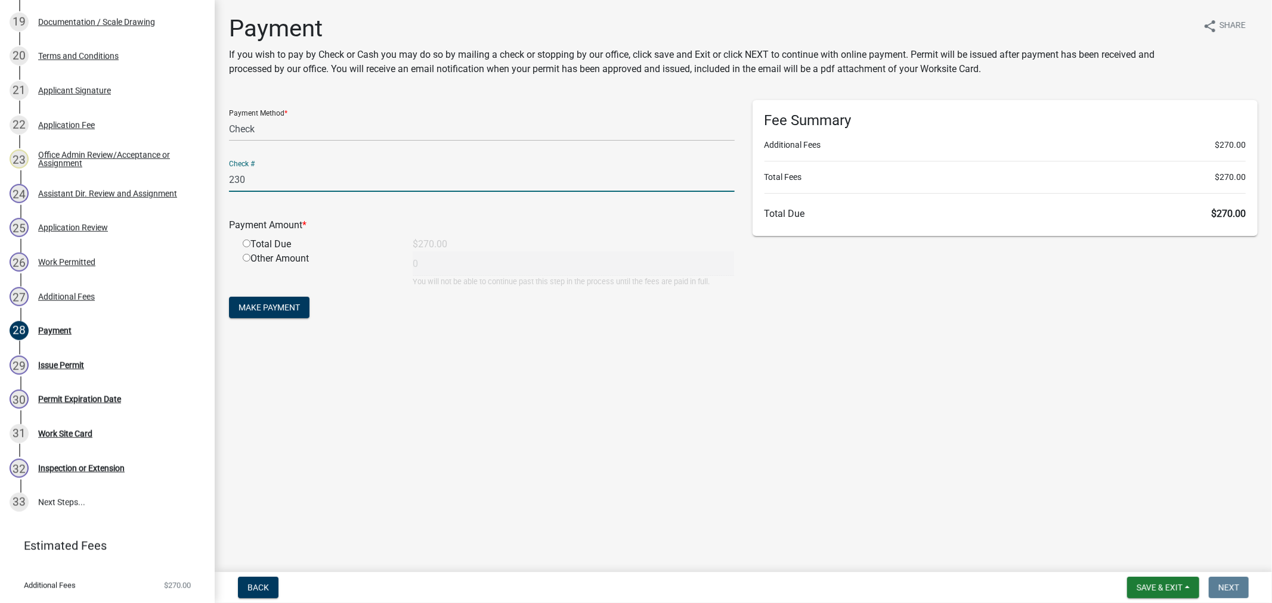
click at [246, 244] on input "radio" at bounding box center [247, 244] width 8 height 8
radio input "true"
type input "270"
click at [295, 182] on input "230" at bounding box center [482, 180] width 506 height 24
type input "230 Rec. # 2025-018"
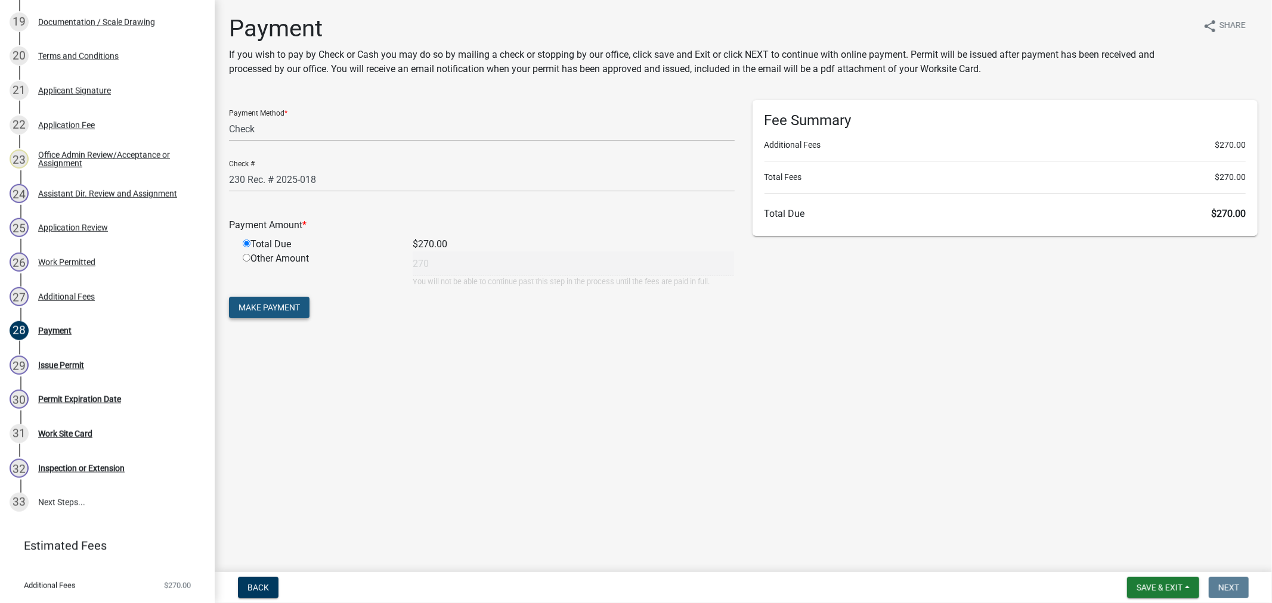
click at [277, 303] on span "Make Payment" at bounding box center [268, 308] width 61 height 10
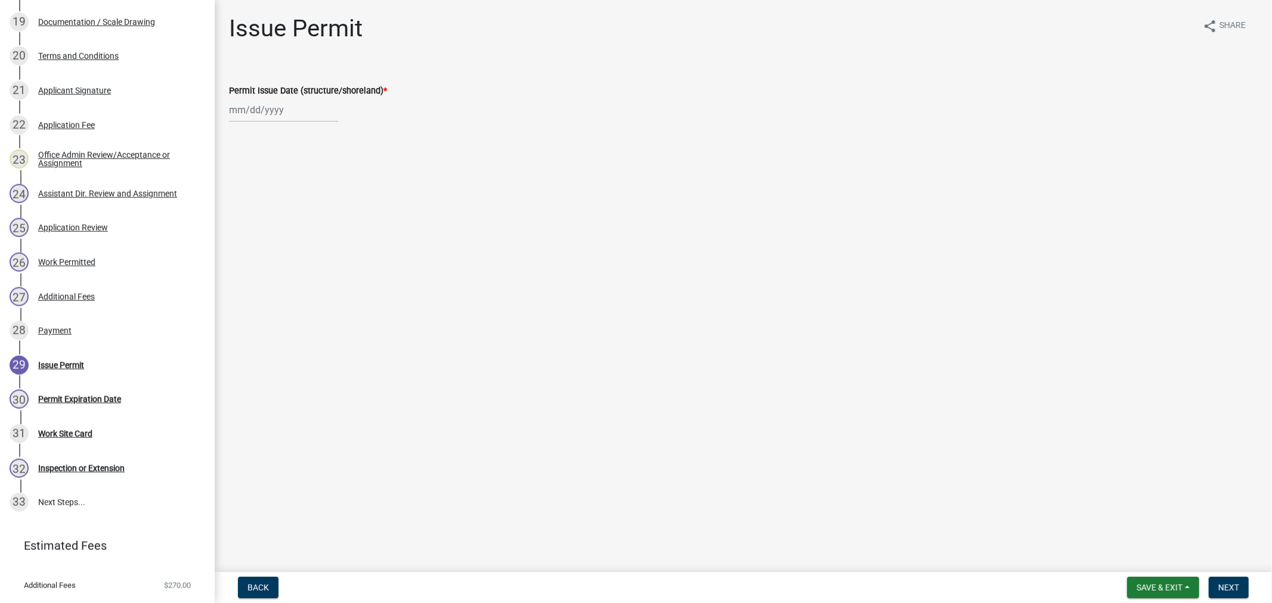
click at [303, 119] on div at bounding box center [283, 110] width 109 height 24
select select "8"
select select "2025"
click at [296, 211] on div "14" at bounding box center [298, 211] width 19 height 19
type input "[DATE]"
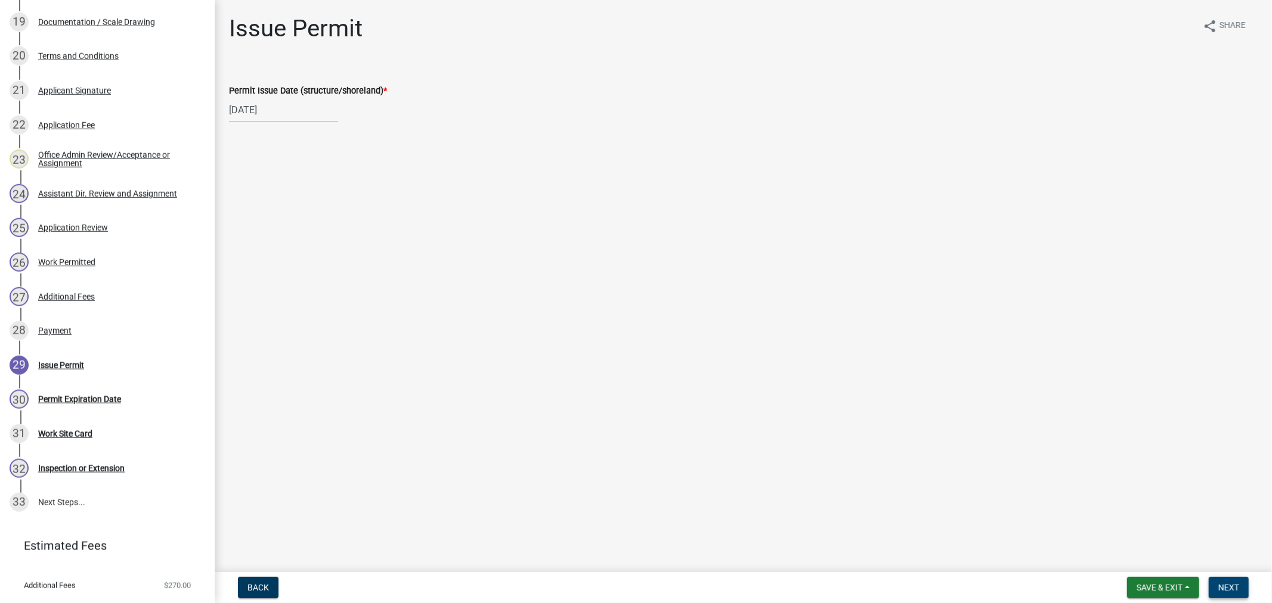
click at [1236, 593] on button "Next" at bounding box center [1229, 587] width 40 height 21
click at [1212, 583] on button "Next" at bounding box center [1229, 587] width 40 height 21
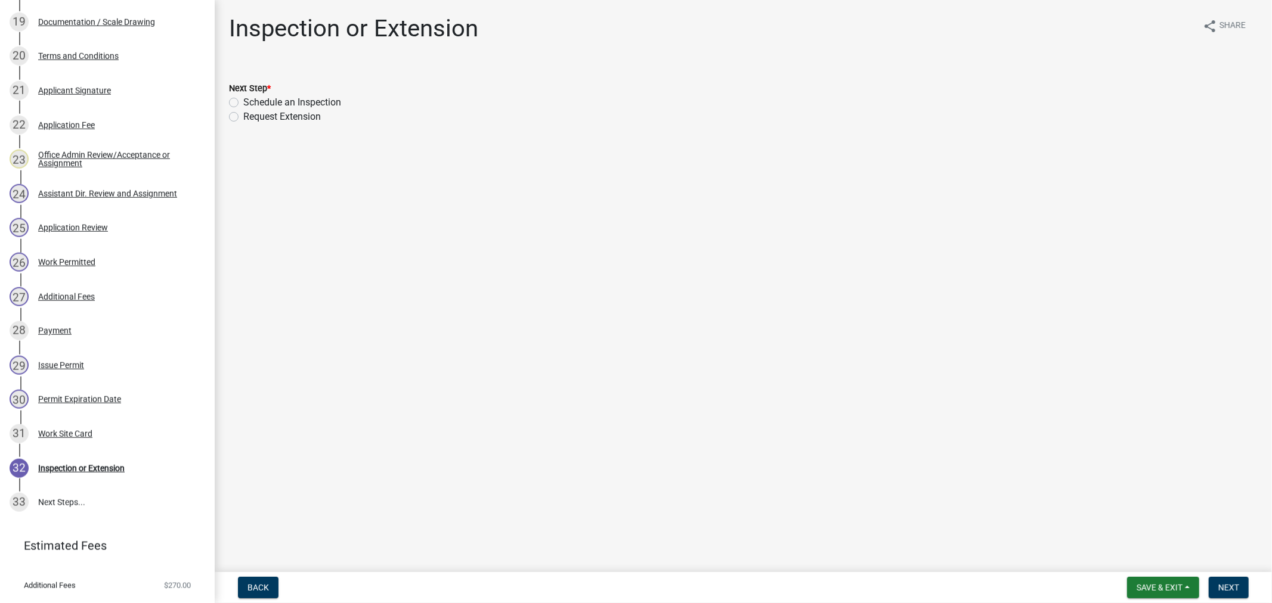
click at [243, 104] on label "Schedule an Inspection" at bounding box center [292, 102] width 98 height 14
click at [243, 103] on input "Schedule an Inspection" at bounding box center [247, 99] width 8 height 8
radio input "true"
click at [55, 425] on div "31 Work Site Card" at bounding box center [103, 434] width 186 height 19
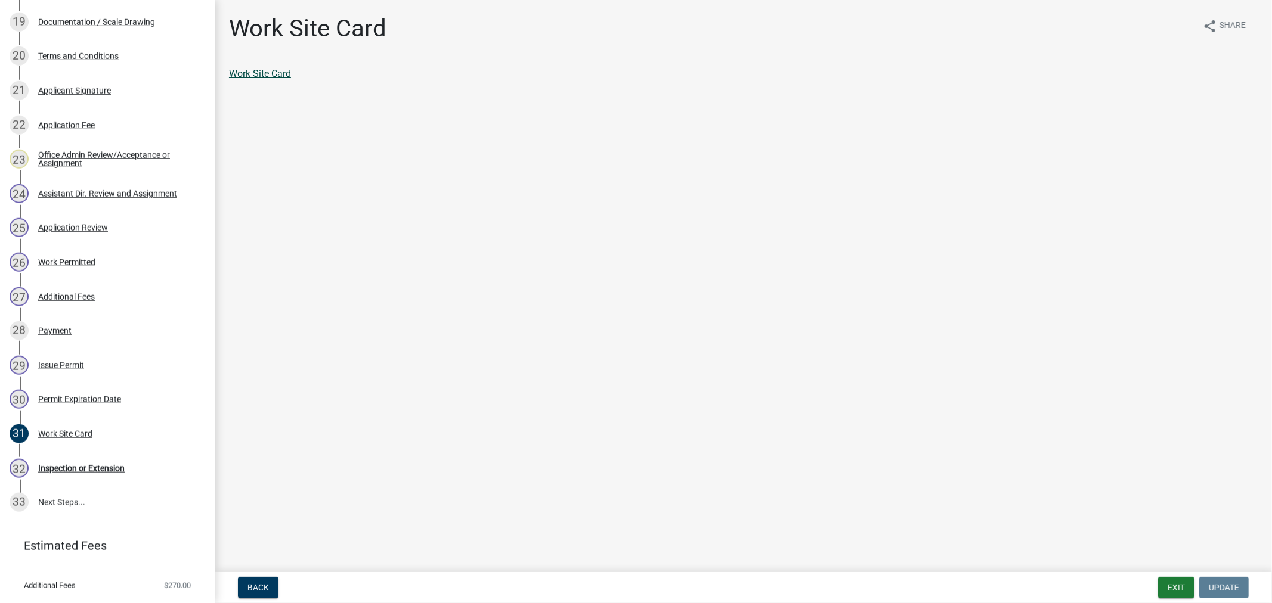
click at [267, 76] on link "Work Site Card" at bounding box center [260, 73] width 62 height 11
